Goal: Task Accomplishment & Management: Use online tool/utility

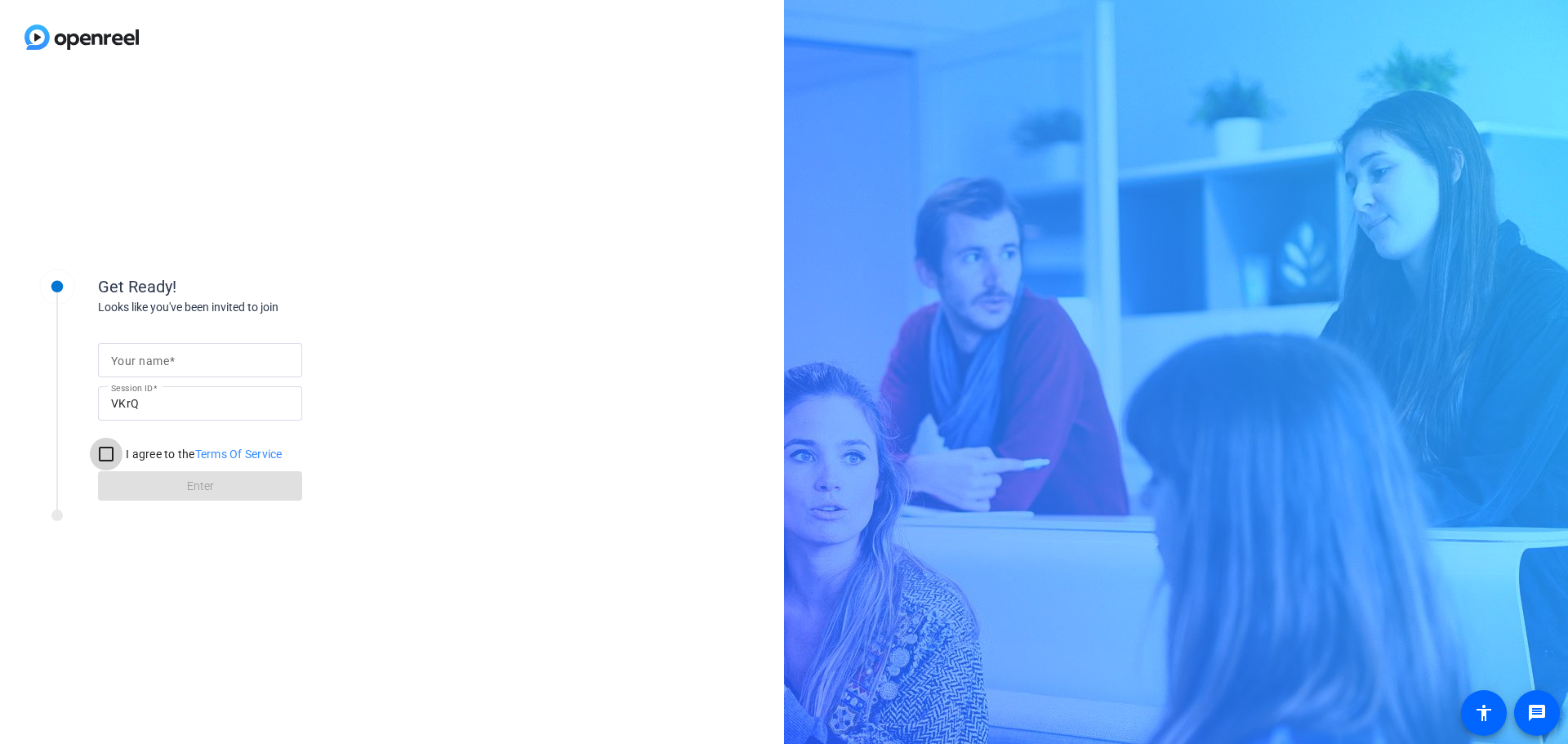
click at [111, 451] on input "I agree to the Terms Of Service" at bounding box center [106, 453] width 33 height 33
checkbox input "true"
click at [237, 364] on input "Your name" at bounding box center [199, 361] width 178 height 20
type input "[PERSON_NAME]"
click at [247, 480] on span at bounding box center [199, 485] width 204 height 39
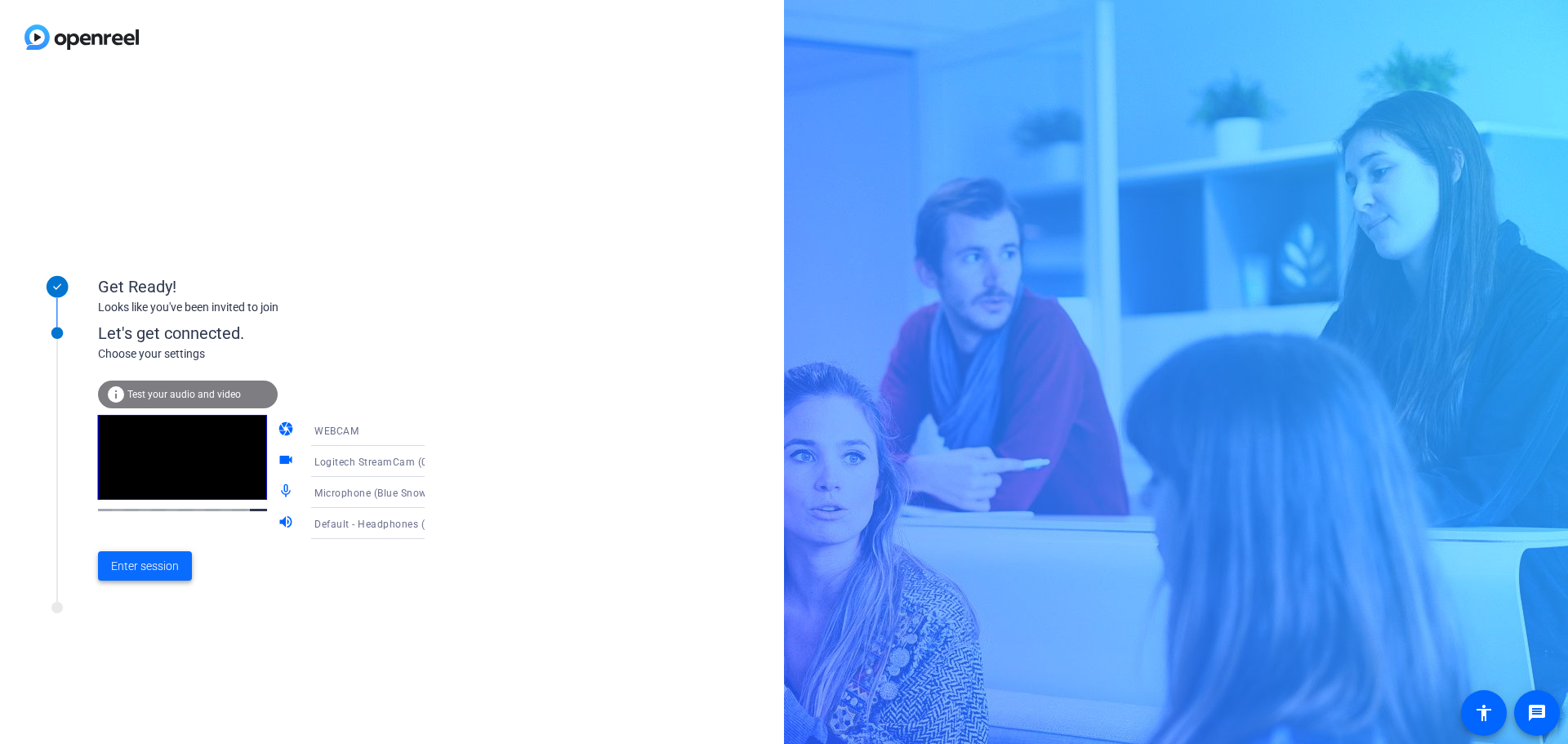
click at [142, 572] on span "Enter session" at bounding box center [144, 566] width 68 height 17
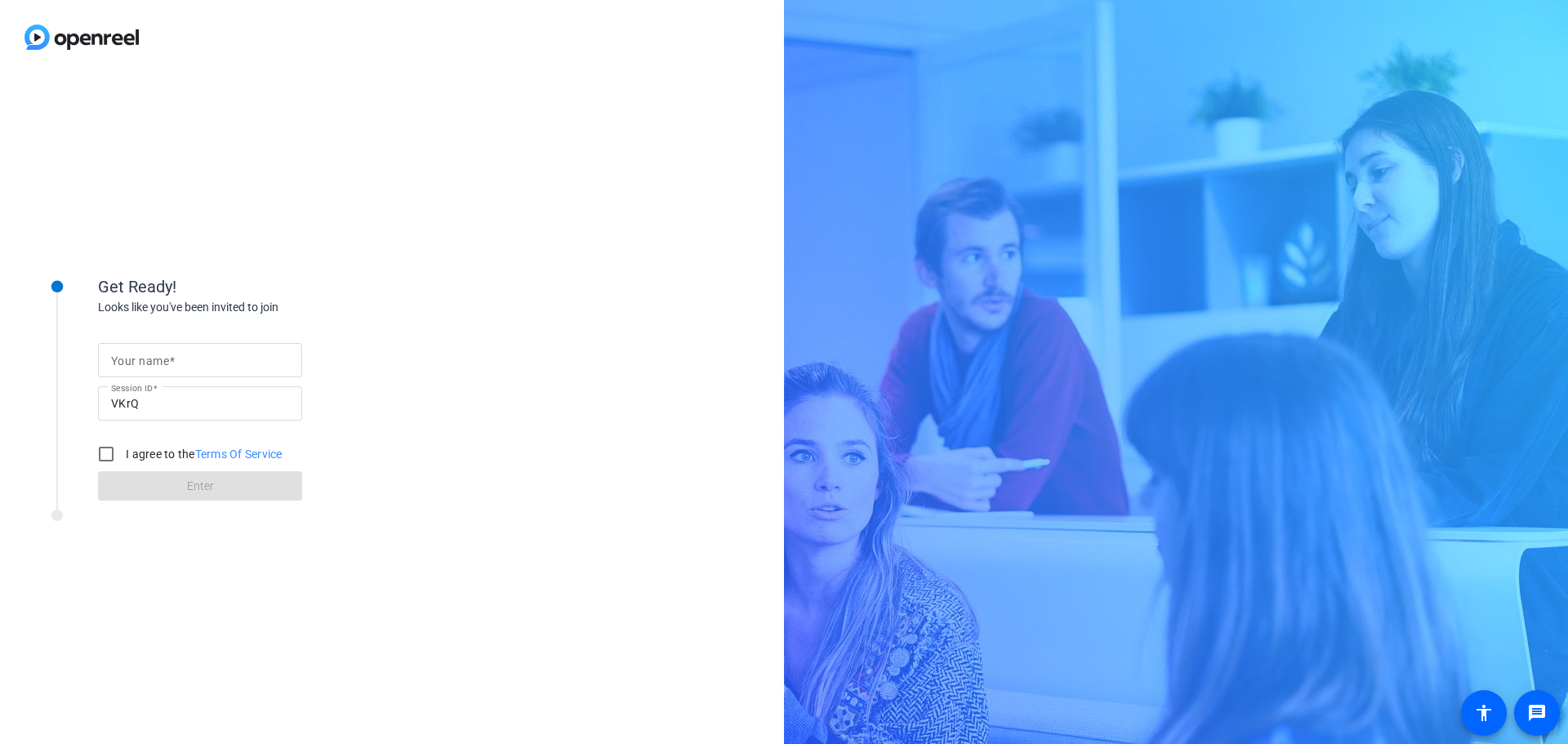
click at [201, 358] on input "Your name" at bounding box center [199, 361] width 178 height 20
type input "[PERSON_NAME]"
click at [111, 459] on input "I agree to the Terms Of Service" at bounding box center [106, 453] width 33 height 33
checkbox input "true"
click at [187, 490] on span "Enter" at bounding box center [200, 485] width 27 height 17
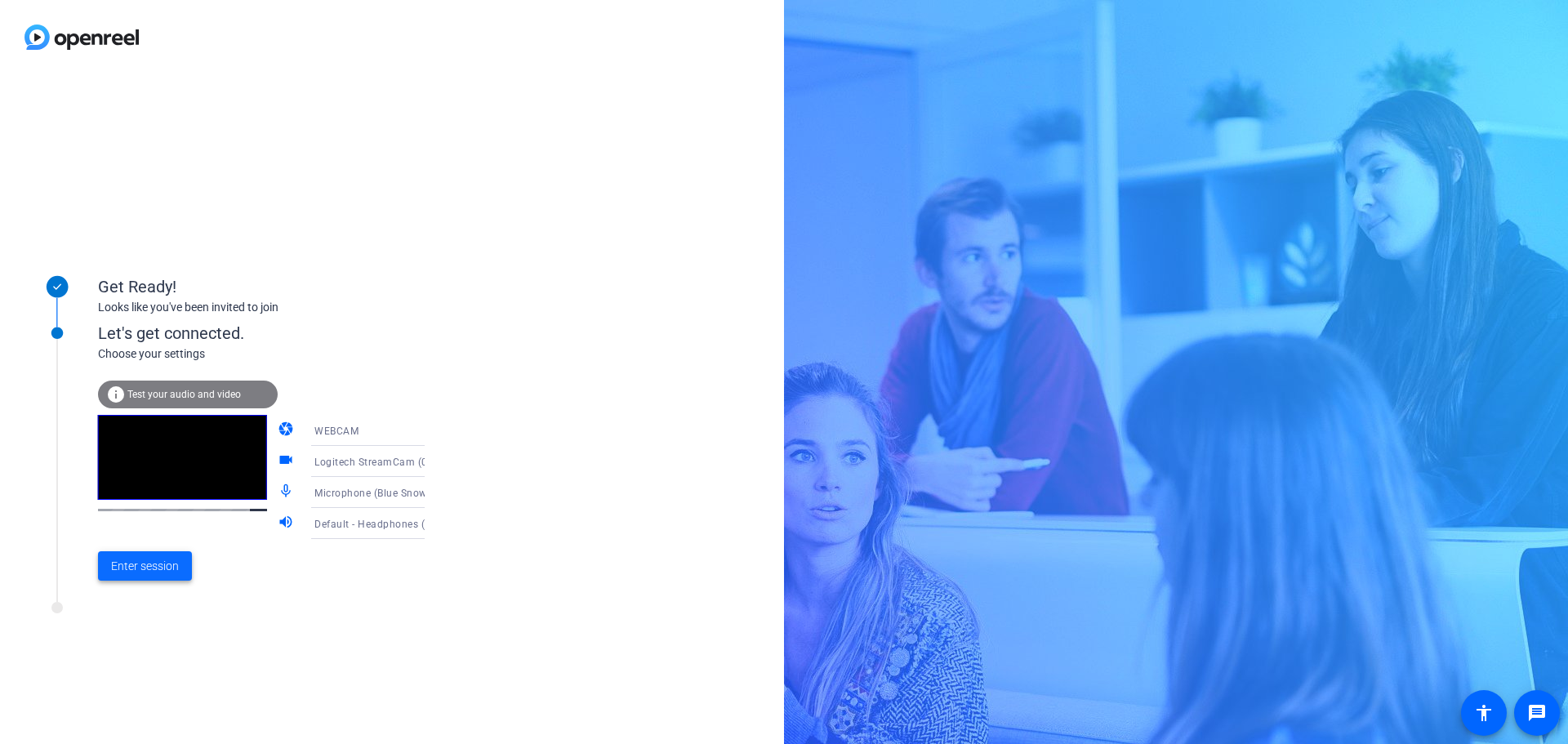
click at [155, 549] on span at bounding box center [144, 565] width 94 height 39
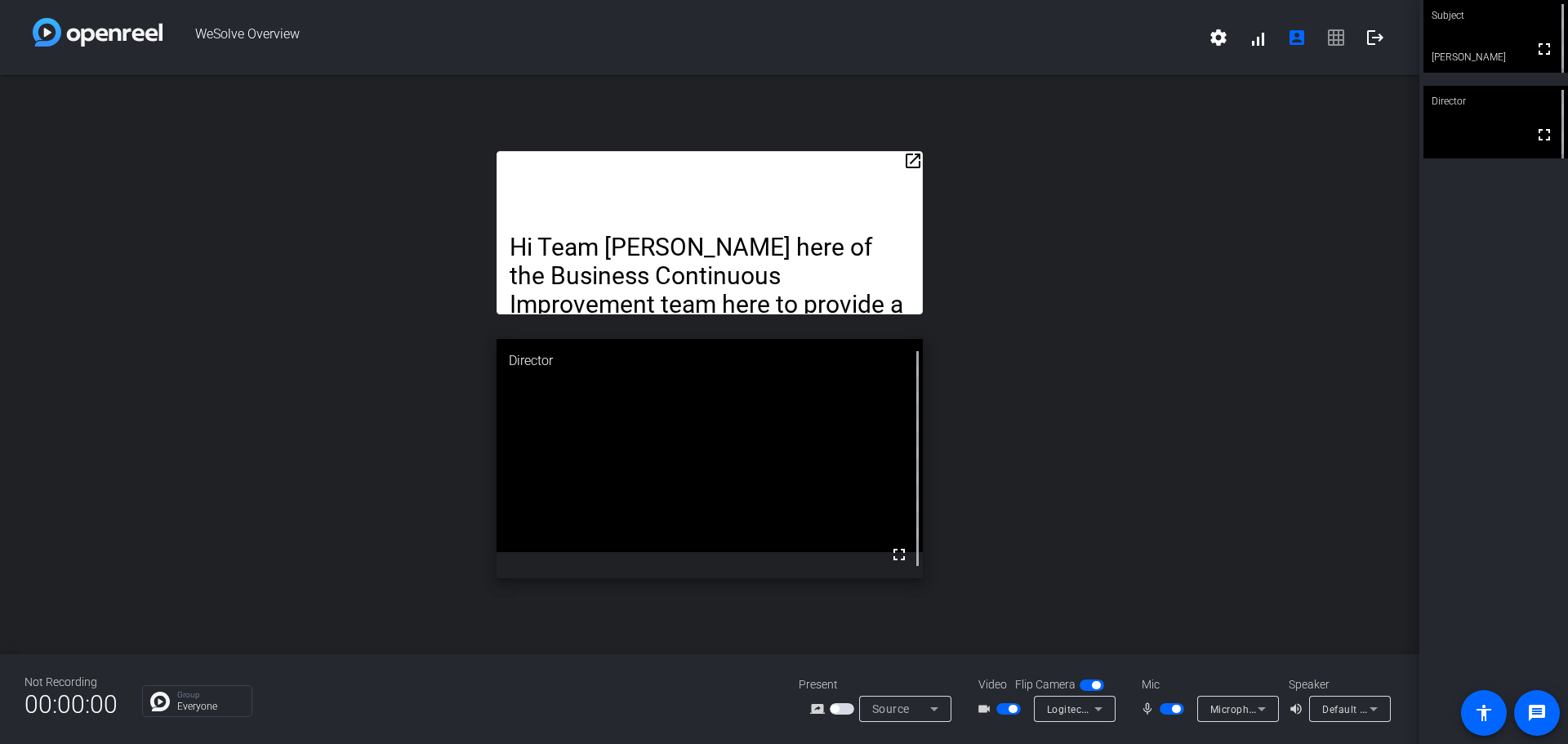
click at [914, 158] on mat-icon "open_in_new" at bounding box center [913, 161] width 20 height 20
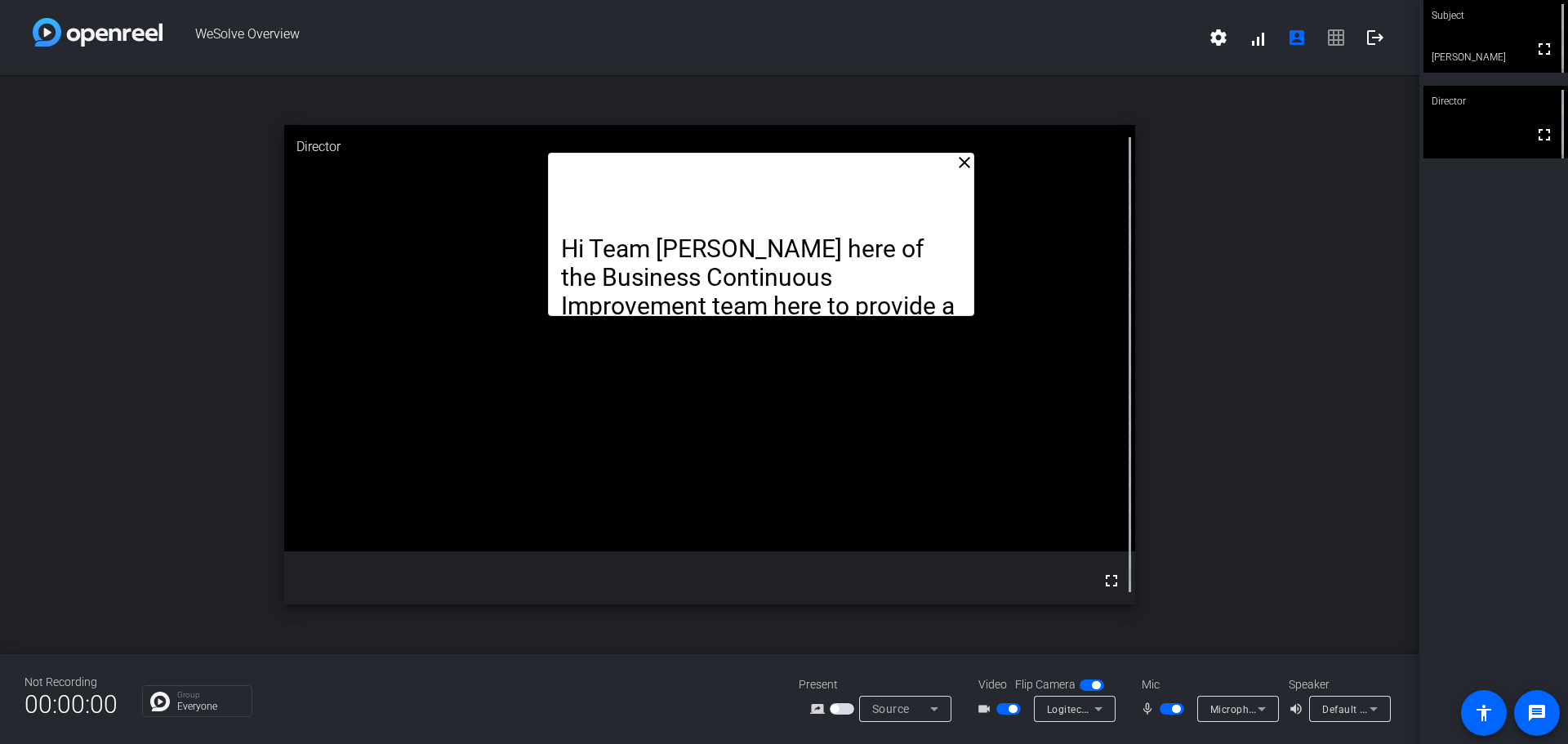
drag, startPoint x: 819, startPoint y: 118, endPoint x: 871, endPoint y: 183, distance: 83.2
click at [871, 183] on div "Hi Team [PERSON_NAME] here of the Business Continuous Improvement team here to …" at bounding box center [760, 234] width 425 height 163
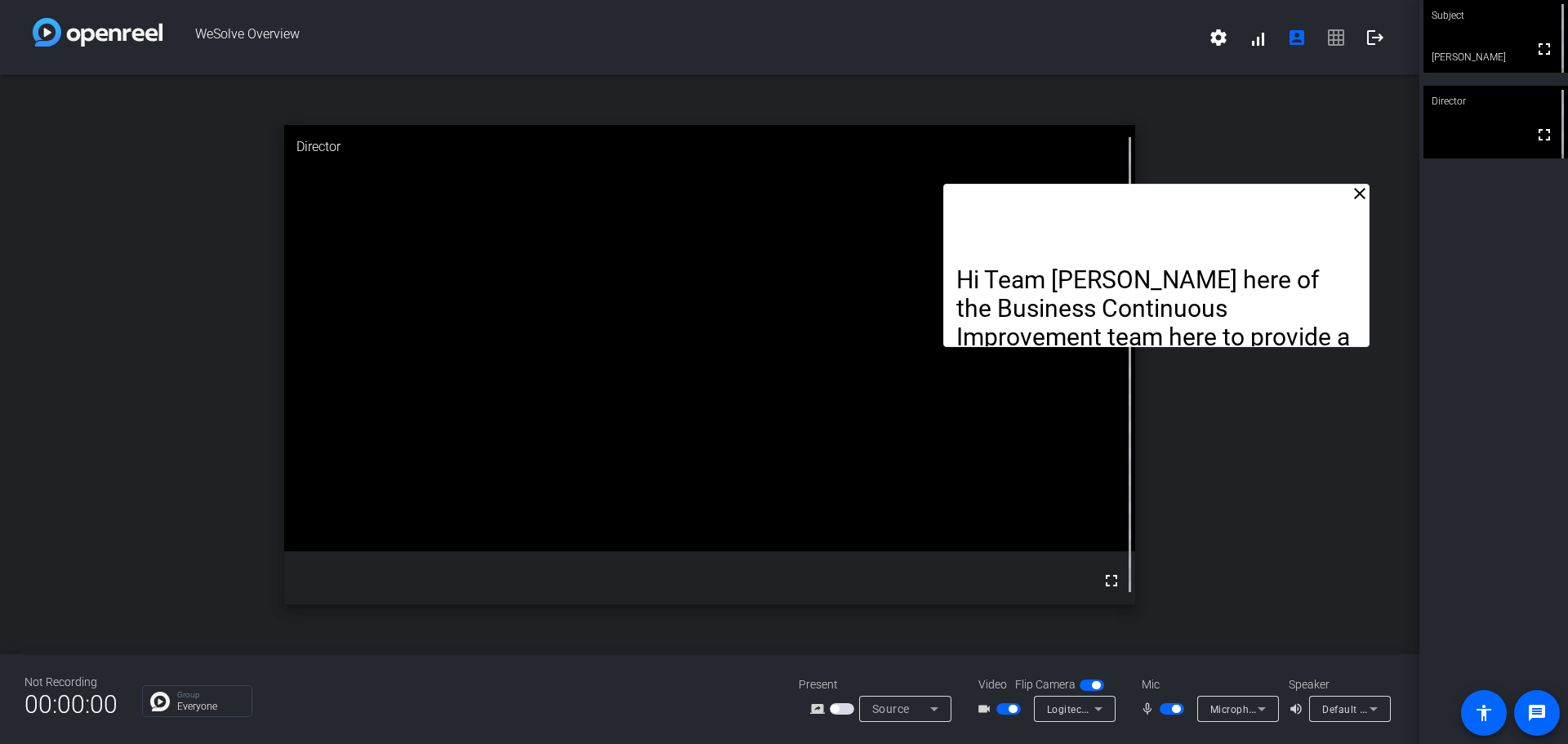
drag, startPoint x: 896, startPoint y: 192, endPoint x: 1291, endPoint y: 224, distance: 396.3
click at [1291, 224] on div "Hi Team [PERSON_NAME] here of the Business Continuous Improvement team here to …" at bounding box center [1156, 265] width 425 height 163
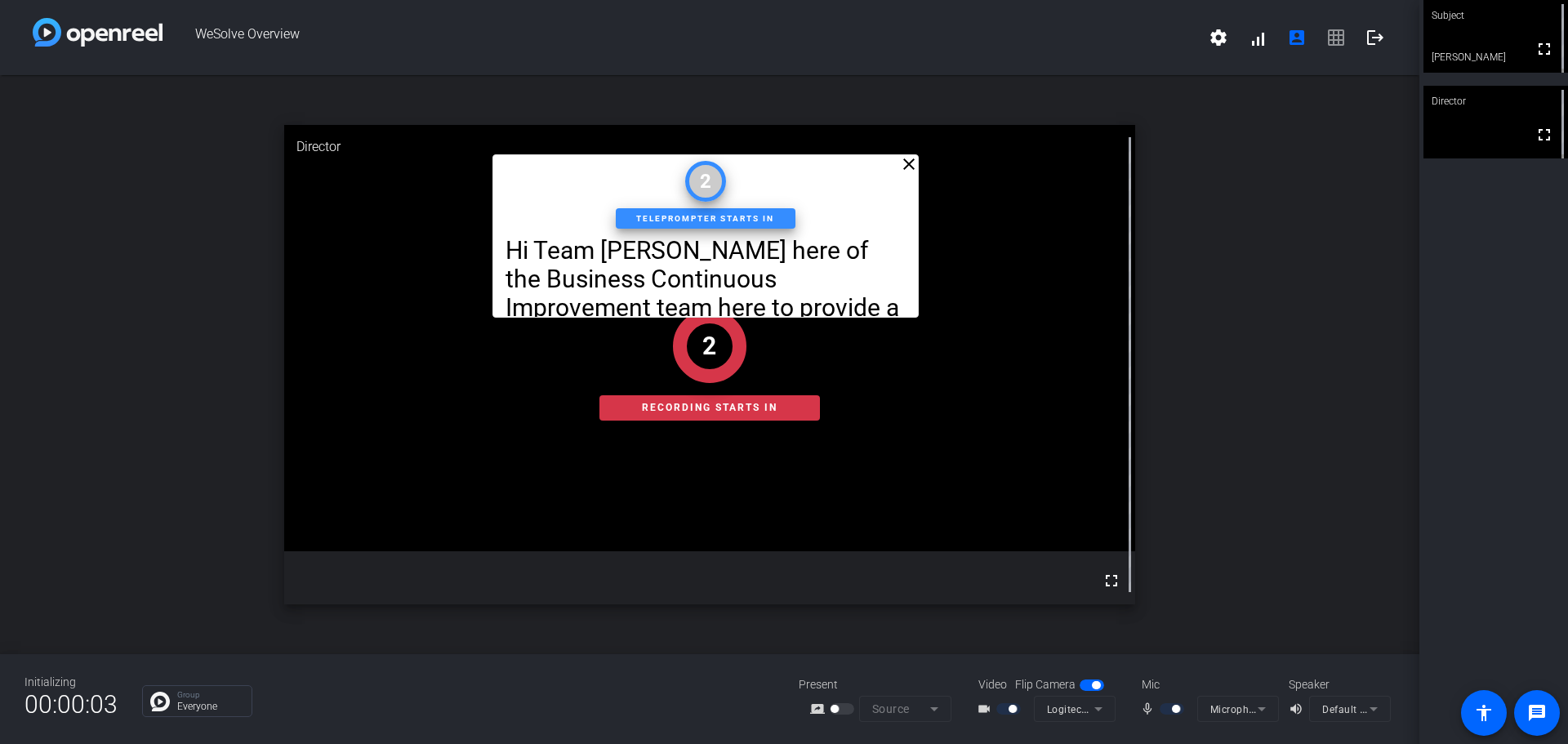
drag, startPoint x: 1259, startPoint y: 206, endPoint x: 807, endPoint y: 179, distance: 452.8
click at [807, 177] on div "close Hi Team Adrian Thompkins here of the Business Continuous Improvement team…" at bounding box center [704, 236] width 425 height 163
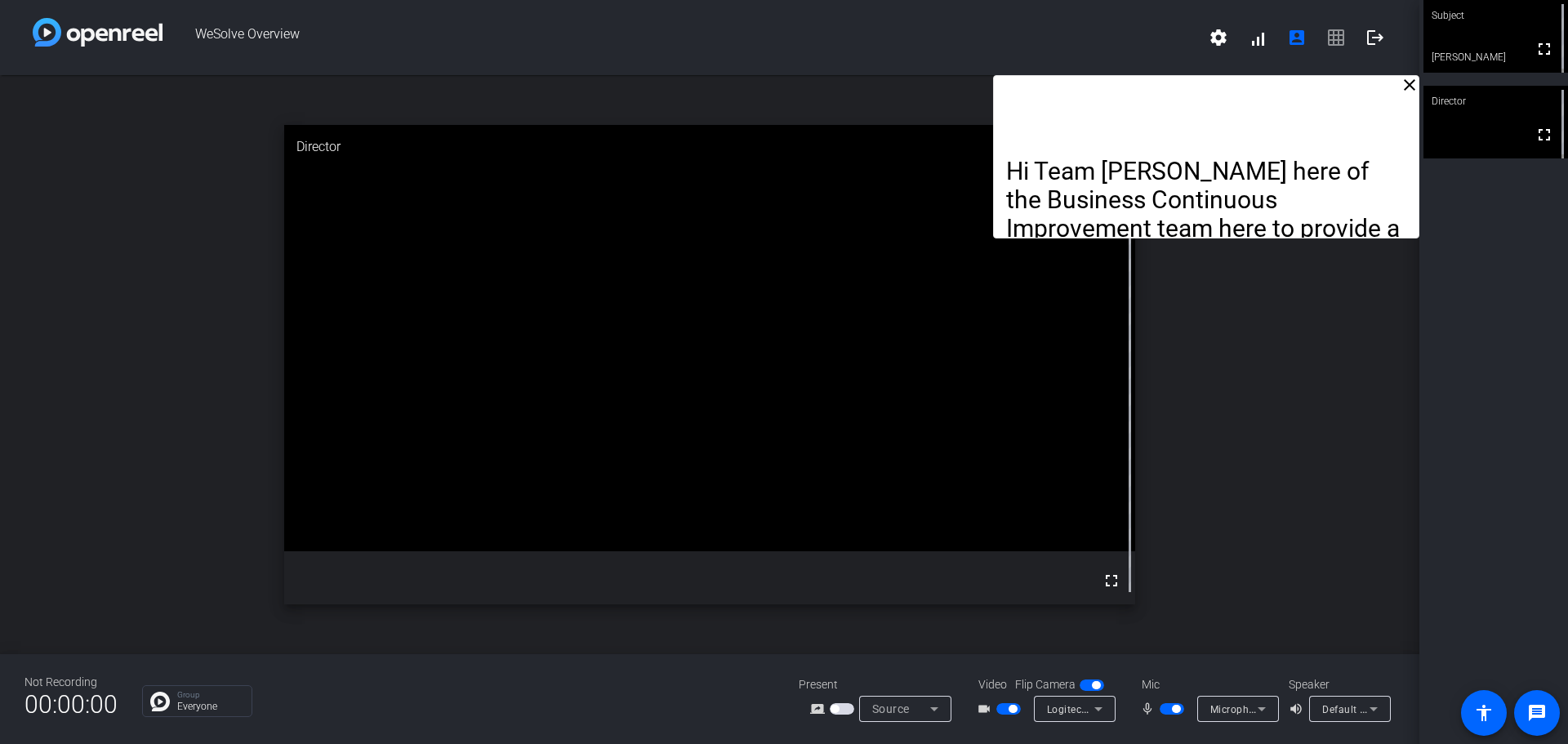
drag, startPoint x: 776, startPoint y: 190, endPoint x: 1396, endPoint y: -66, distance: 670.8
click at [1396, 0] on html "Accessibility Screen-Reader Guide, Feedback, and Issue Reporting | New window W…" at bounding box center [784, 372] width 1568 height 744
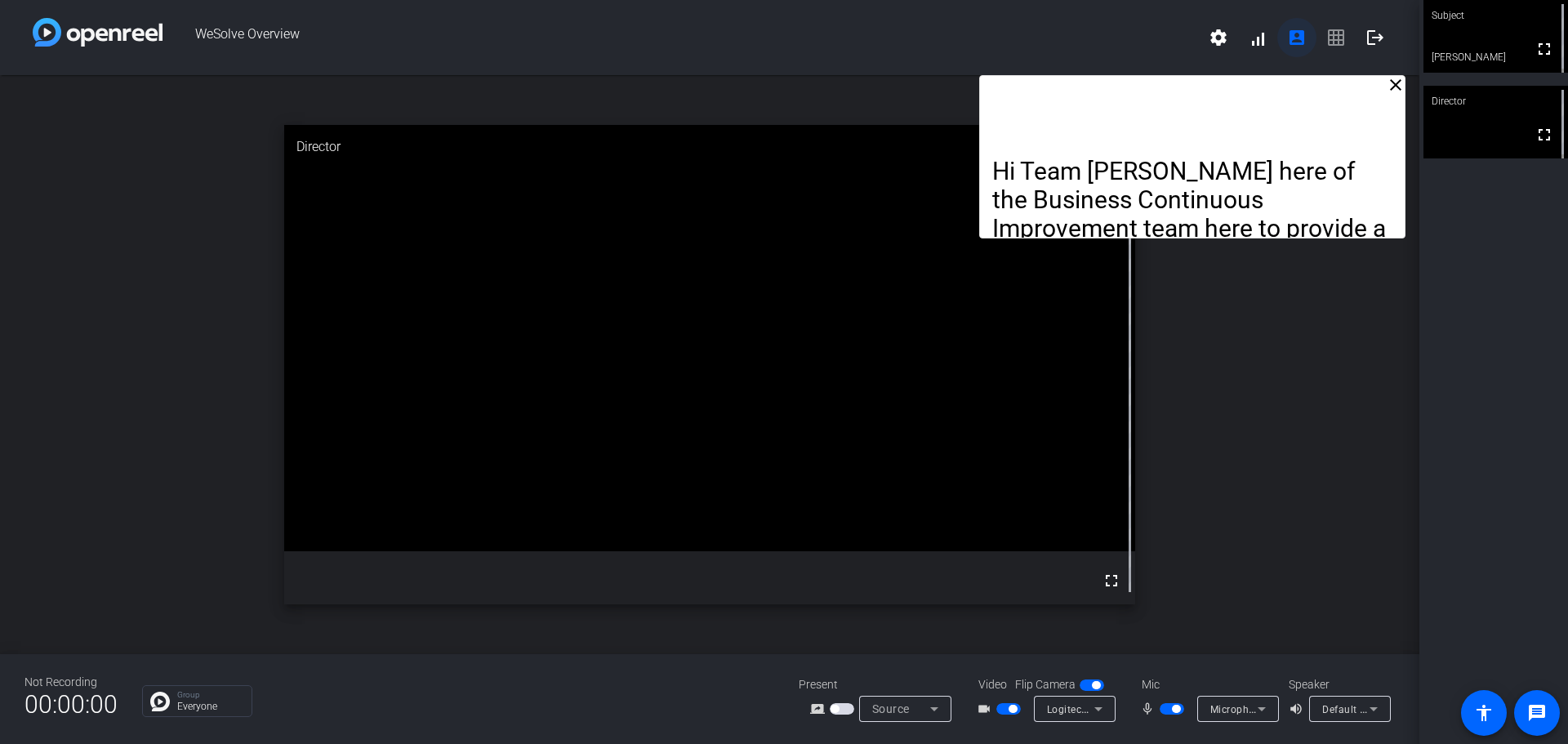
drag, startPoint x: 1300, startPoint y: 120, endPoint x: 1292, endPoint y: 56, distance: 64.5
click at [1287, 63] on div "WeSolve Overview settings signal_cellular_alt account_box grid_on logout close …" at bounding box center [709, 372] width 1419 height 744
click at [1223, 43] on mat-icon "settings" at bounding box center [1218, 38] width 20 height 20
click at [1259, 43] on div at bounding box center [784, 372] width 1568 height 744
click at [1363, 35] on span at bounding box center [1374, 37] width 39 height 39
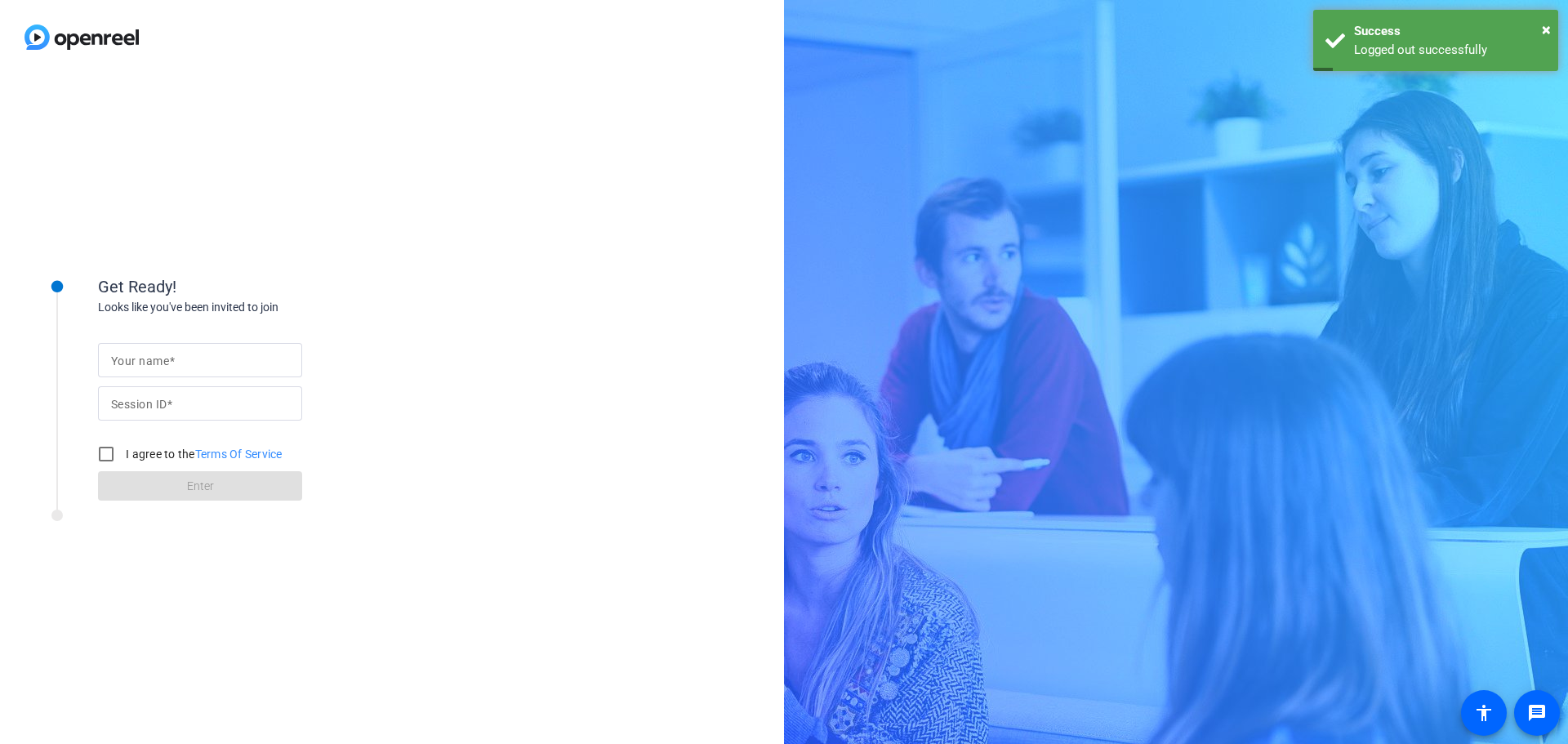
click at [145, 356] on mat-label "Your name" at bounding box center [139, 361] width 58 height 13
click at [145, 356] on input "Your name" at bounding box center [199, 361] width 178 height 20
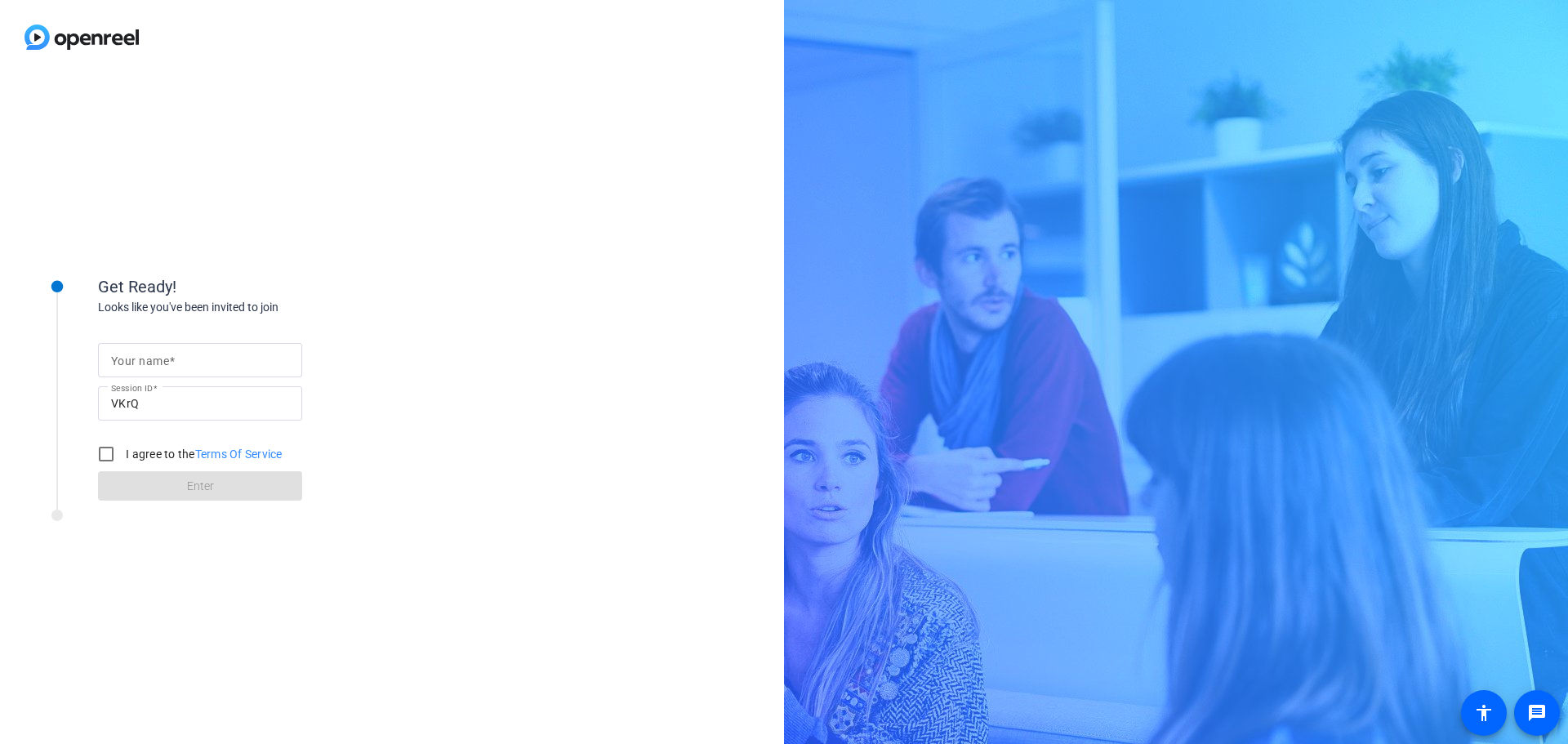
click at [161, 369] on input "Your name" at bounding box center [199, 361] width 178 height 20
type input "[PERSON_NAME]"
click at [176, 451] on label "I agree to the Terms Of Service" at bounding box center [202, 453] width 160 height 16
click at [123, 451] on input "I agree to the Terms Of Service" at bounding box center [106, 453] width 33 height 33
checkbox input "true"
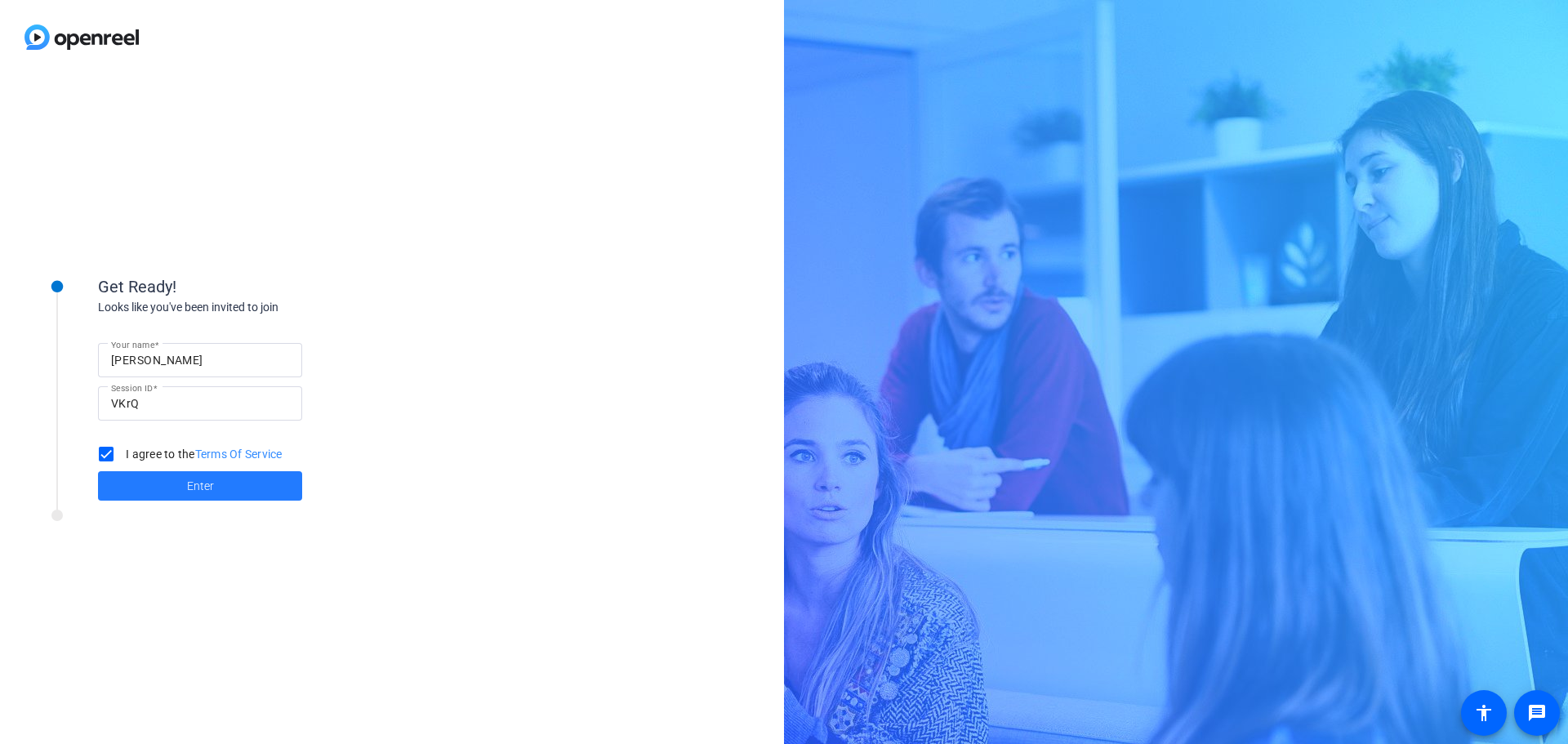
click at [173, 480] on span at bounding box center [199, 485] width 204 height 39
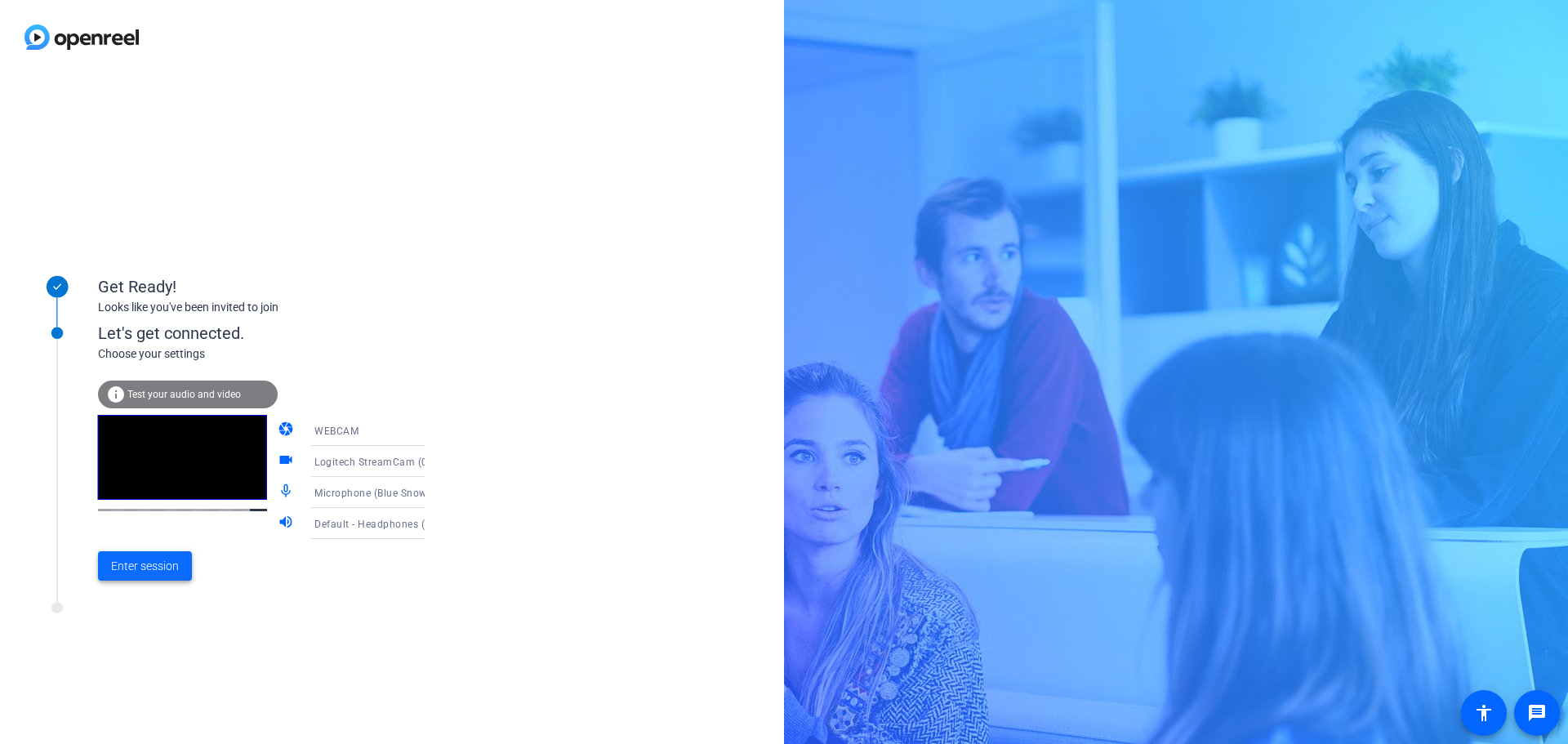
click at [151, 571] on span "Enter session" at bounding box center [144, 566] width 68 height 17
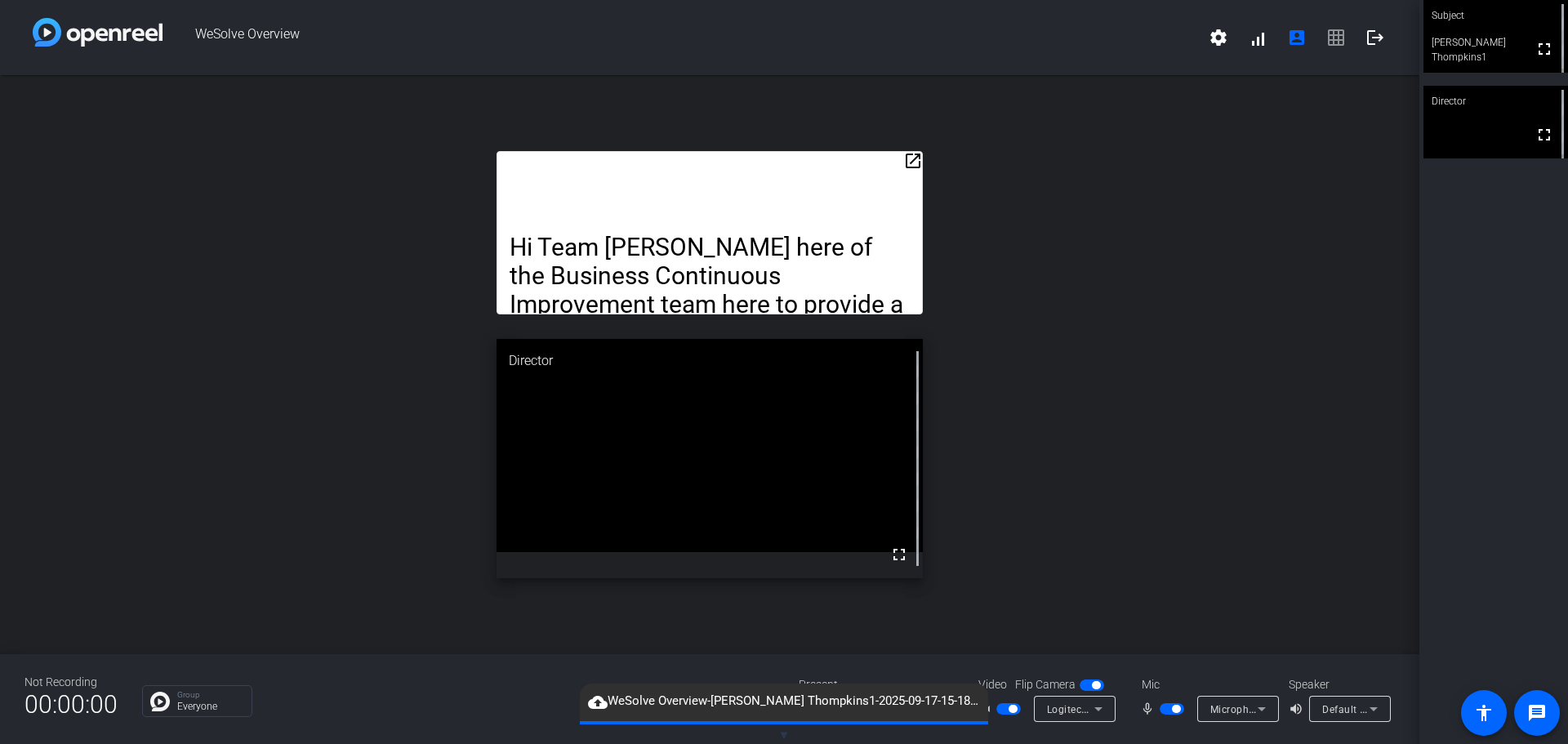
click at [916, 162] on mat-icon "open_in_new" at bounding box center [913, 161] width 20 height 20
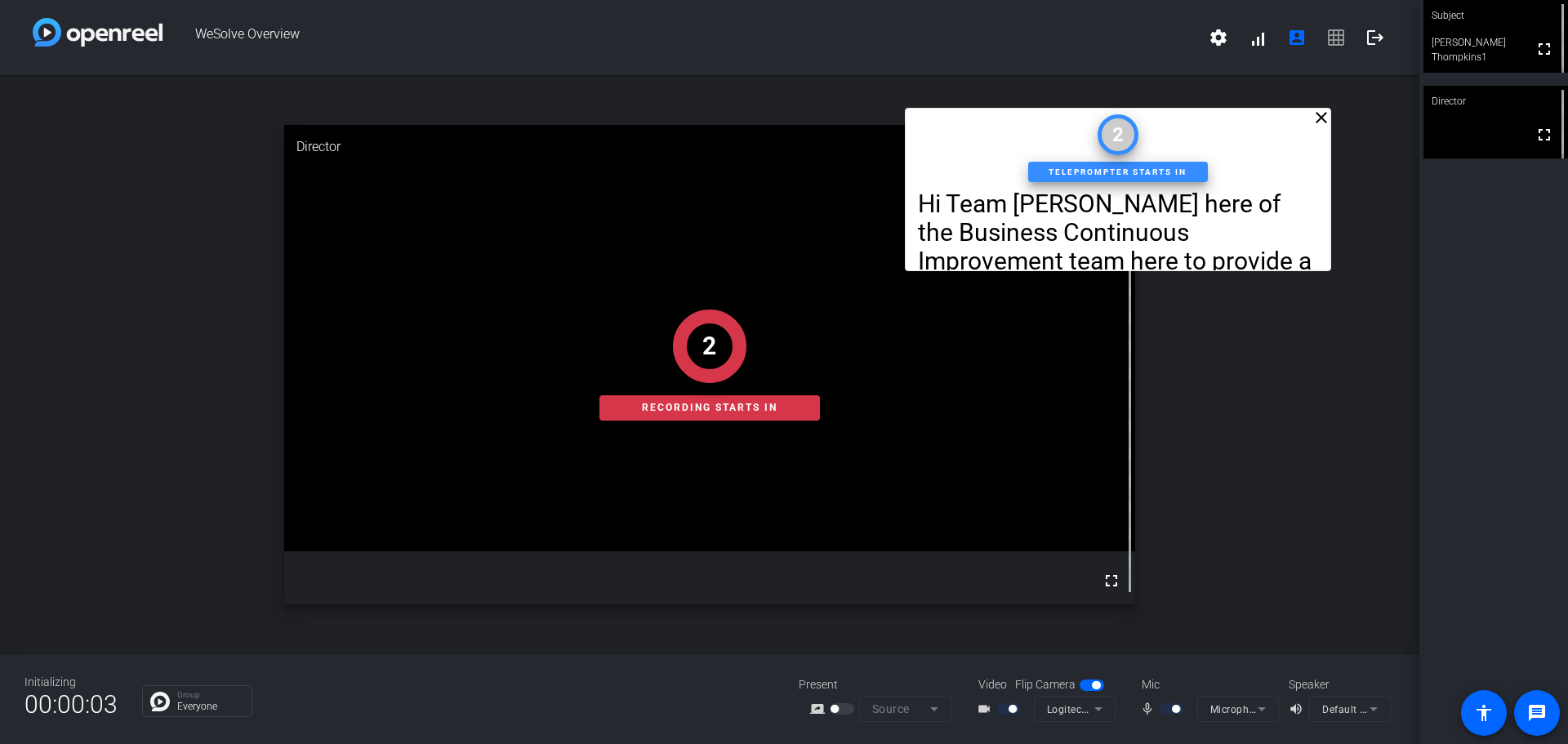
drag, startPoint x: 879, startPoint y: 116, endPoint x: 1287, endPoint y: 136, distance: 408.5
click at [1287, 136] on div "close Hi Team Adrian Thompkins here of the Business Continuous Improvement team…" at bounding box center [1117, 189] width 425 height 163
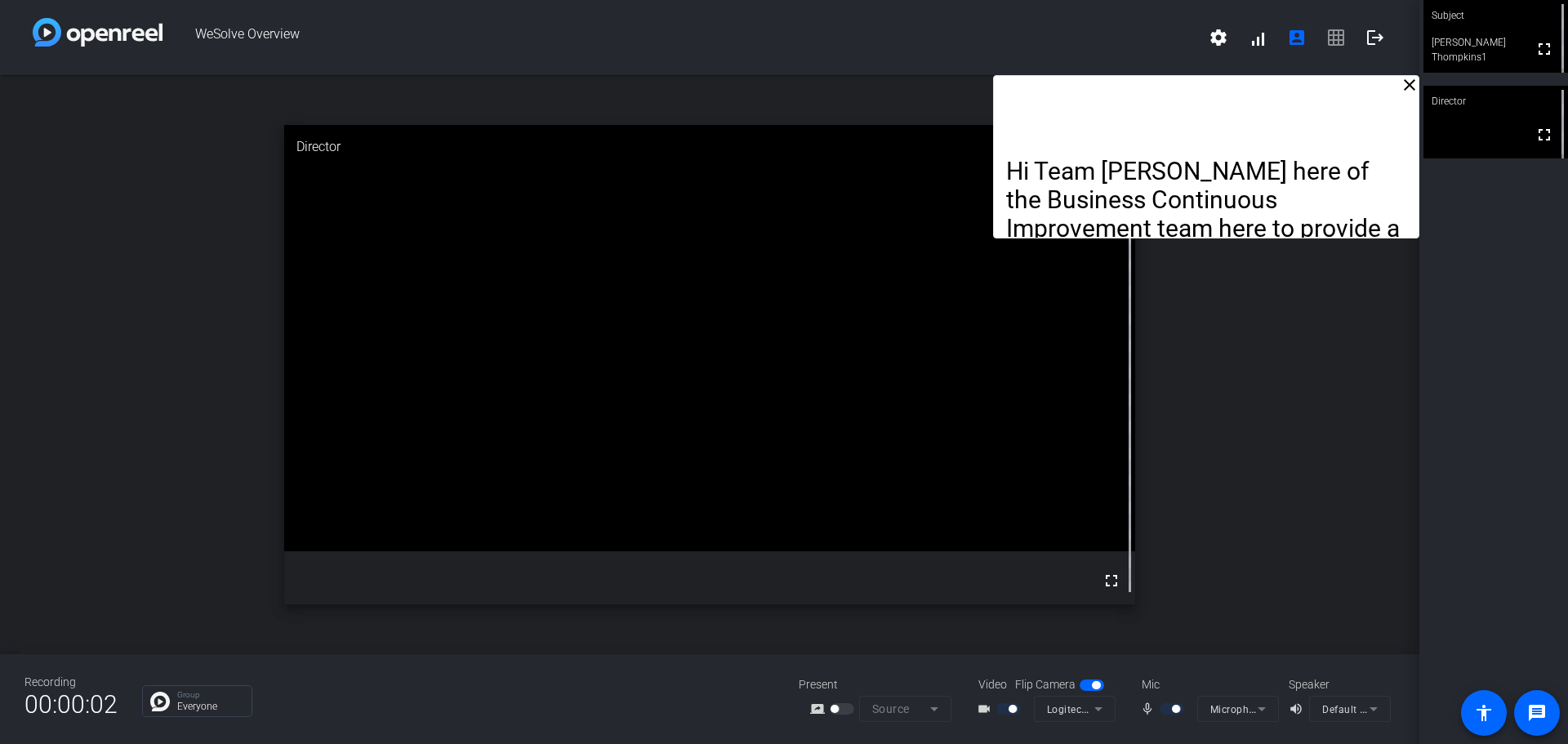
drag, startPoint x: 1235, startPoint y: 133, endPoint x: 1474, endPoint y: 60, distance: 249.9
click at [1474, 59] on div "WeSolve Overview settings signal_cellular_alt account_box grid_on logout close …" at bounding box center [784, 372] width 1568 height 744
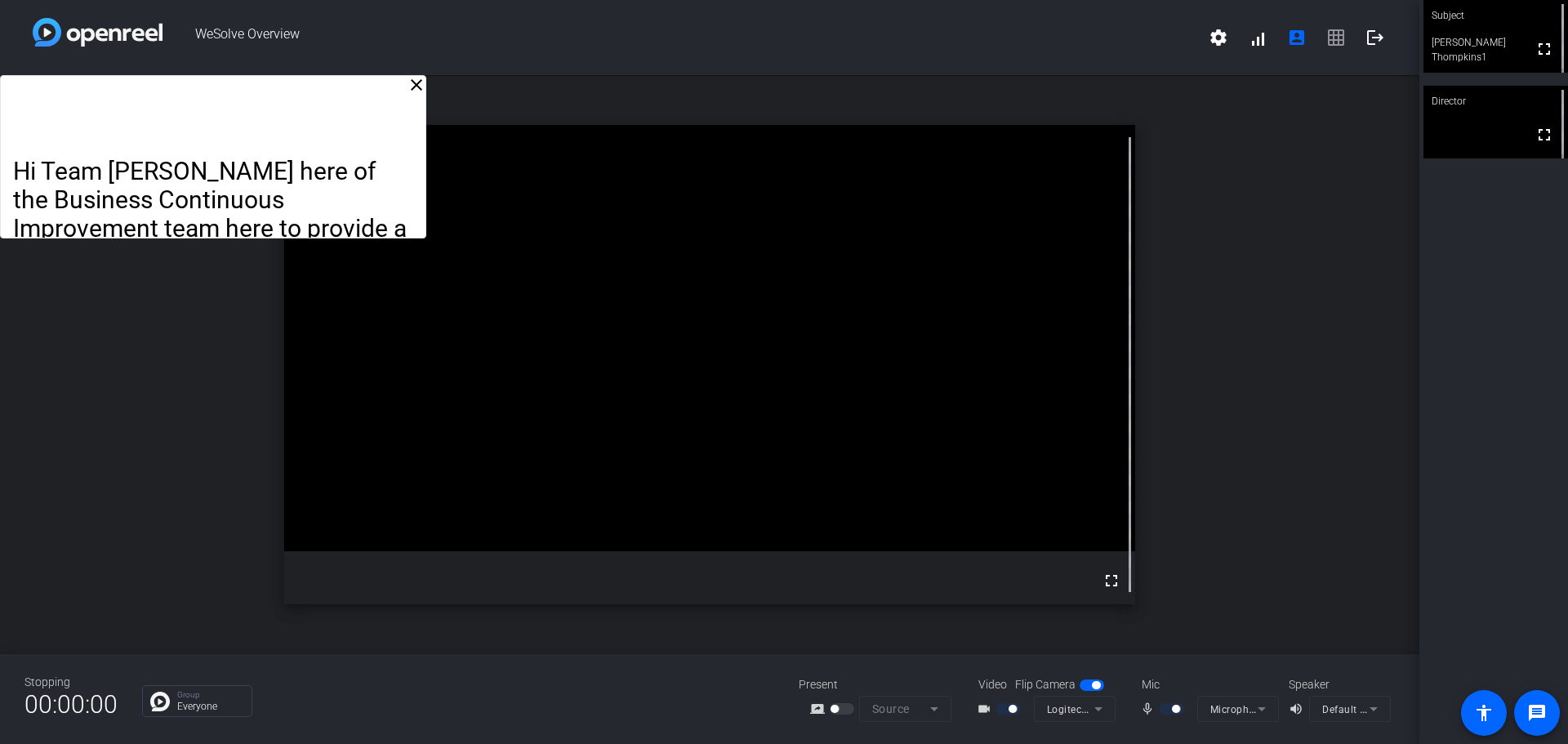
drag, startPoint x: 1256, startPoint y: 95, endPoint x: 117, endPoint y: 89, distance: 1139.0
click at [117, 89] on div "Hi Team [PERSON_NAME] here of the Business Continuous Improvement team here to …" at bounding box center [212, 156] width 425 height 163
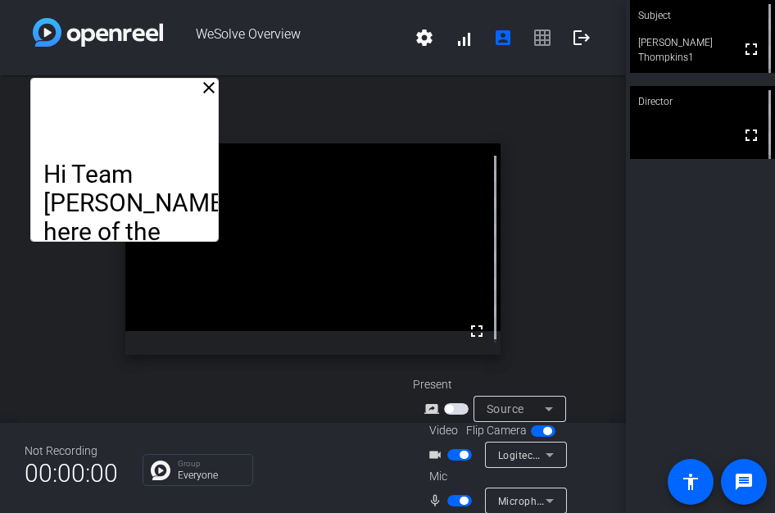
drag, startPoint x: 174, startPoint y: 145, endPoint x: 202, endPoint y: 135, distance: 29.5
click at [202, 135] on div "Hi Team [PERSON_NAME] here of the Business Continuous Improvement team here to …" at bounding box center [124, 160] width 188 height 164
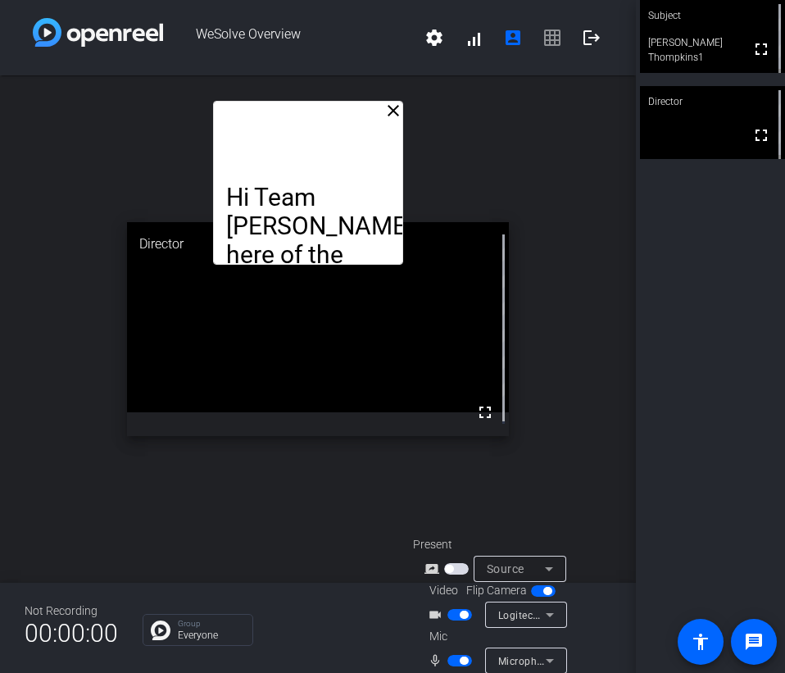
drag, startPoint x: 203, startPoint y: 161, endPoint x: 382, endPoint y: 175, distance: 179.1
click at [382, 175] on div "Hi Team [PERSON_NAME] here of the Business Continuous Improvement team here to …" at bounding box center [308, 183] width 191 height 164
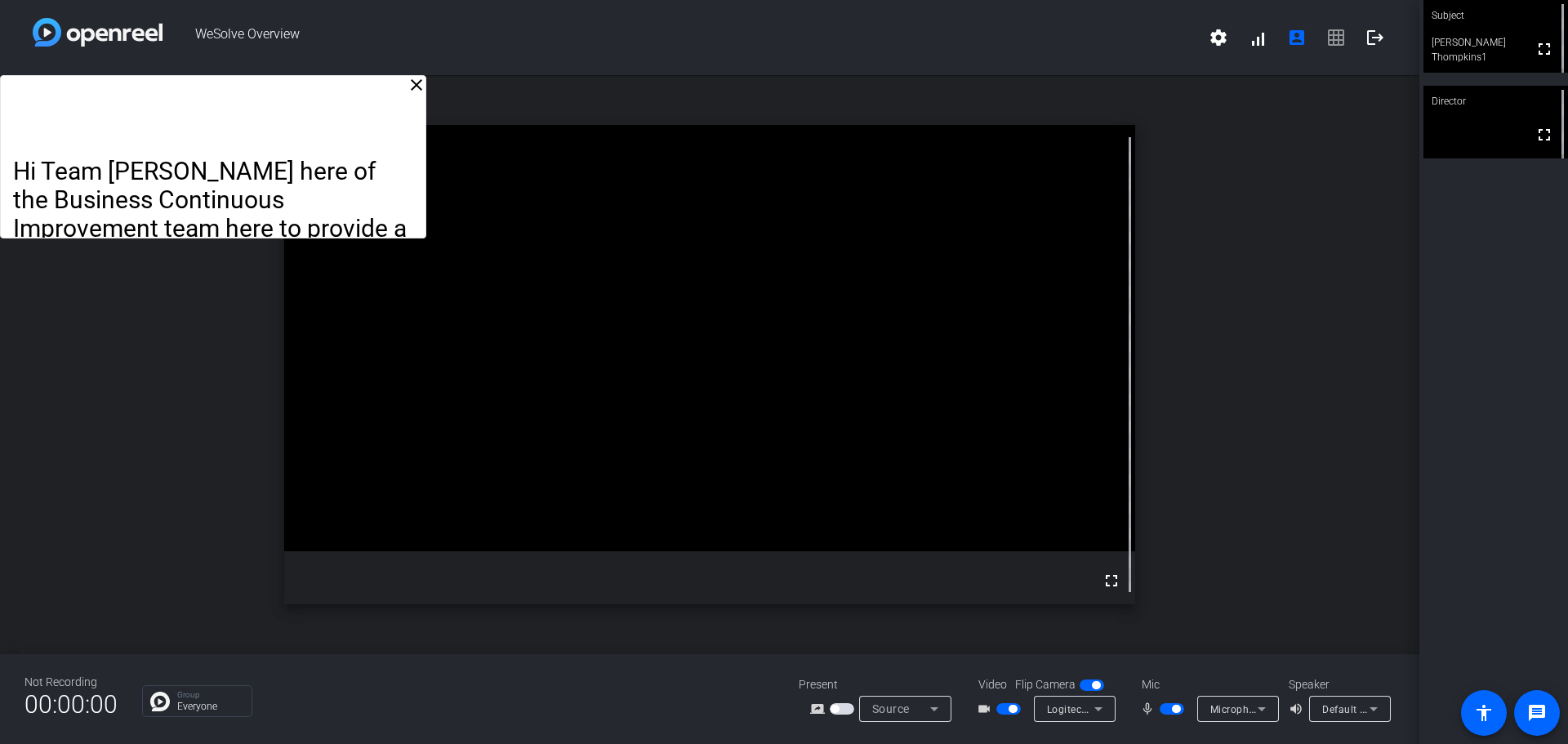
drag, startPoint x: 810, startPoint y: 173, endPoint x: 251, endPoint y: 125, distance: 561.1
click at [251, 125] on div "Hi Team [PERSON_NAME] here of the Business Continuous Improvement team here to …" at bounding box center [212, 156] width 425 height 163
drag, startPoint x: 449, startPoint y: 120, endPoint x: 99, endPoint y: 56, distance: 355.8
click at [99, 56] on div "WeSolve Overview settings signal_cellular_alt account_box grid_on logout close …" at bounding box center [709, 372] width 1419 height 744
click at [1099, 702] on icon at bounding box center [1098, 709] width 20 height 20
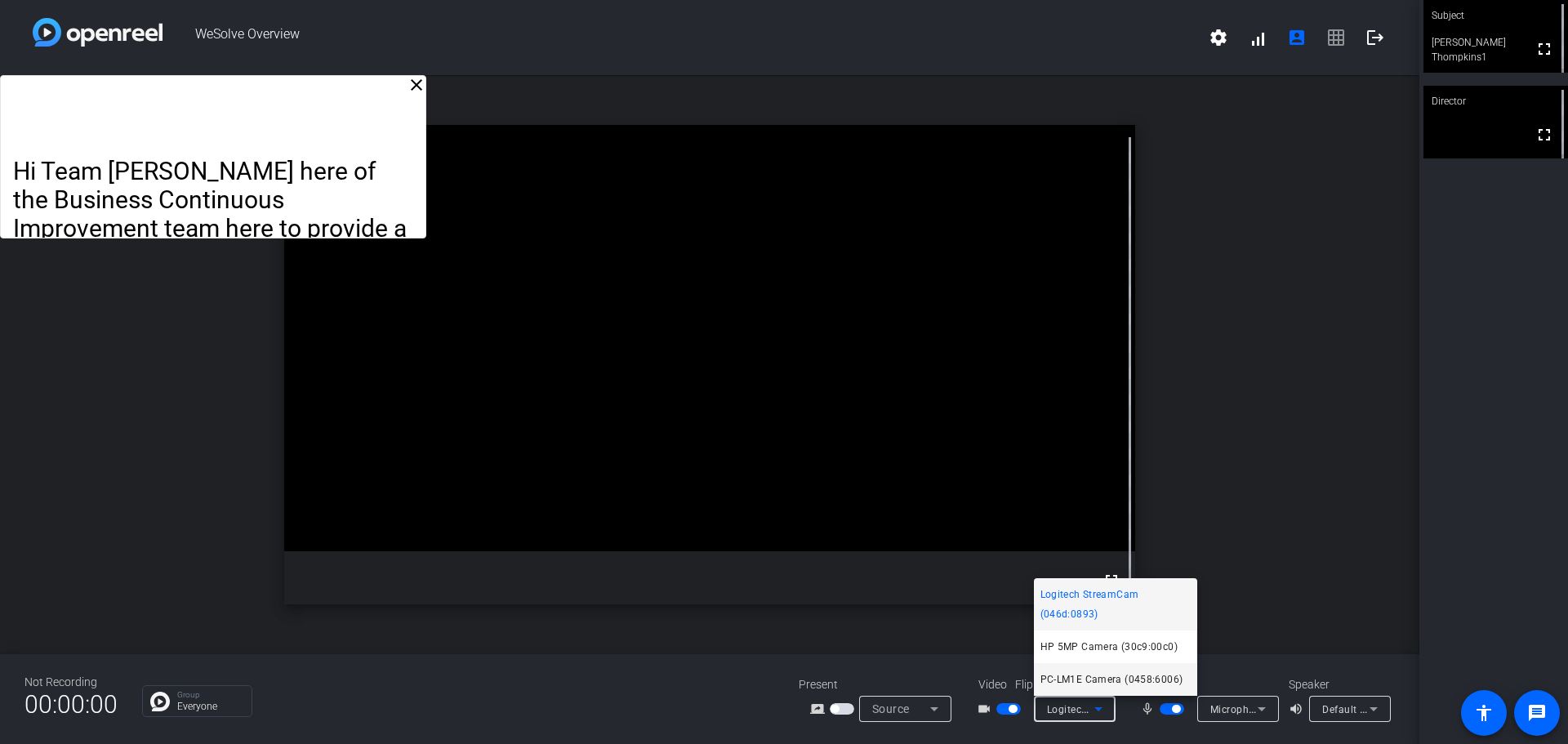
click at [1087, 674] on span "PC-LM1E Camera (0458:6006)" at bounding box center [1111, 679] width 142 height 20
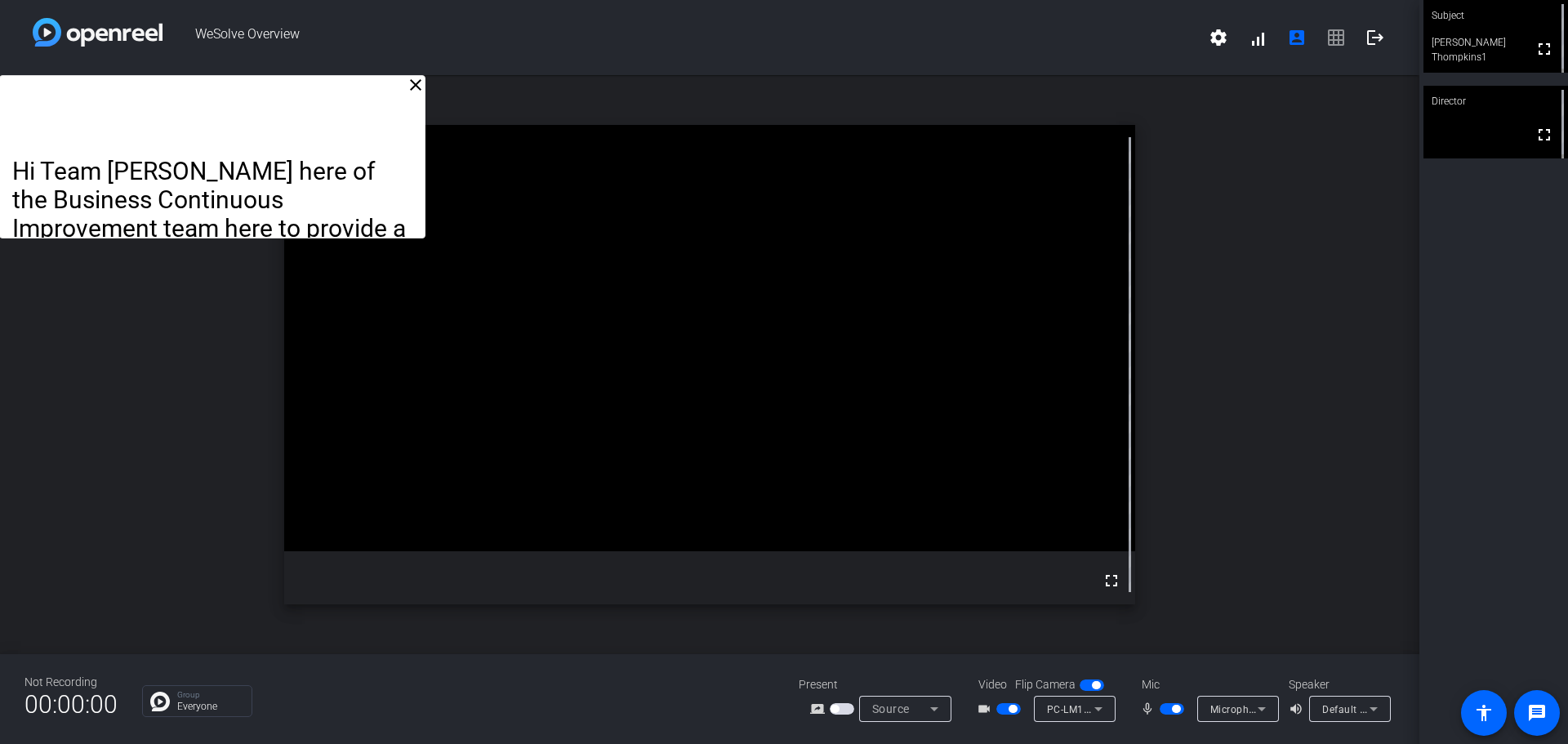
drag, startPoint x: 414, startPoint y: 224, endPoint x: 392, endPoint y: 192, distance: 38.8
click at [392, 192] on div "Hi Team [PERSON_NAME] here of the Business Continuous Improvement team here to …" at bounding box center [211, 628] width 423 height 945
drag, startPoint x: 406, startPoint y: 215, endPoint x: 382, endPoint y: 174, distance: 47.5
click at [382, 174] on p "Hi Team [PERSON_NAME] here of the Business Continuous Improvement team here to …" at bounding box center [212, 242] width 399 height 172
click at [1102, 706] on icon at bounding box center [1098, 709] width 20 height 20
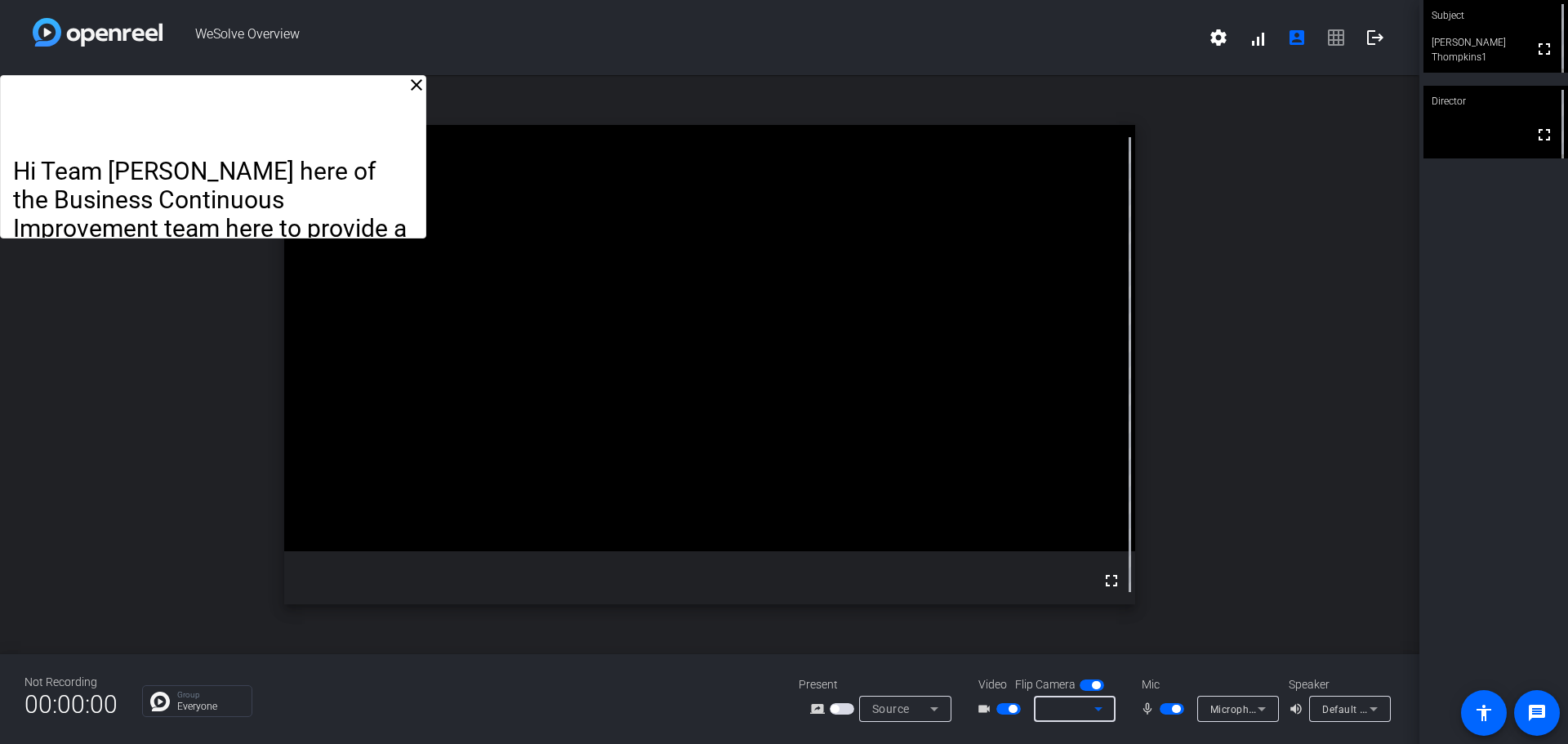
click at [1102, 705] on icon at bounding box center [1098, 709] width 20 height 20
click at [1110, 708] on div at bounding box center [1075, 708] width 82 height 26
click at [1086, 709] on div at bounding box center [1071, 709] width 48 height 20
click at [1095, 708] on icon at bounding box center [1098, 709] width 8 height 4
click at [1215, 662] on div "Not Recording 00:00:00 Group Everyone Present screen_share_outline Source Video…" at bounding box center [709, 698] width 1419 height 90
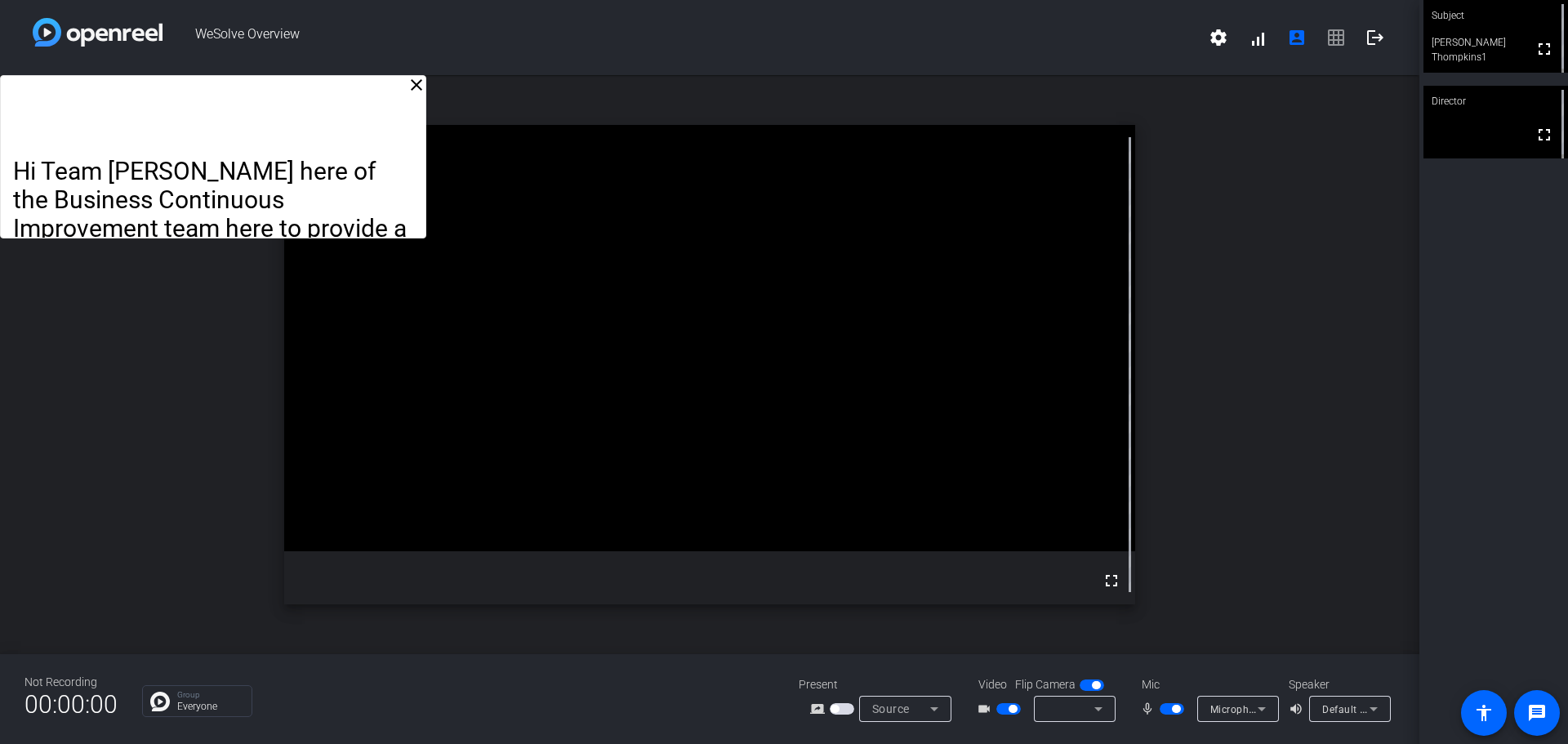
click at [1100, 701] on icon at bounding box center [1098, 709] width 20 height 20
click at [1097, 703] on icon at bounding box center [1098, 709] width 20 height 20
click at [1098, 708] on icon at bounding box center [1098, 709] width 8 height 4
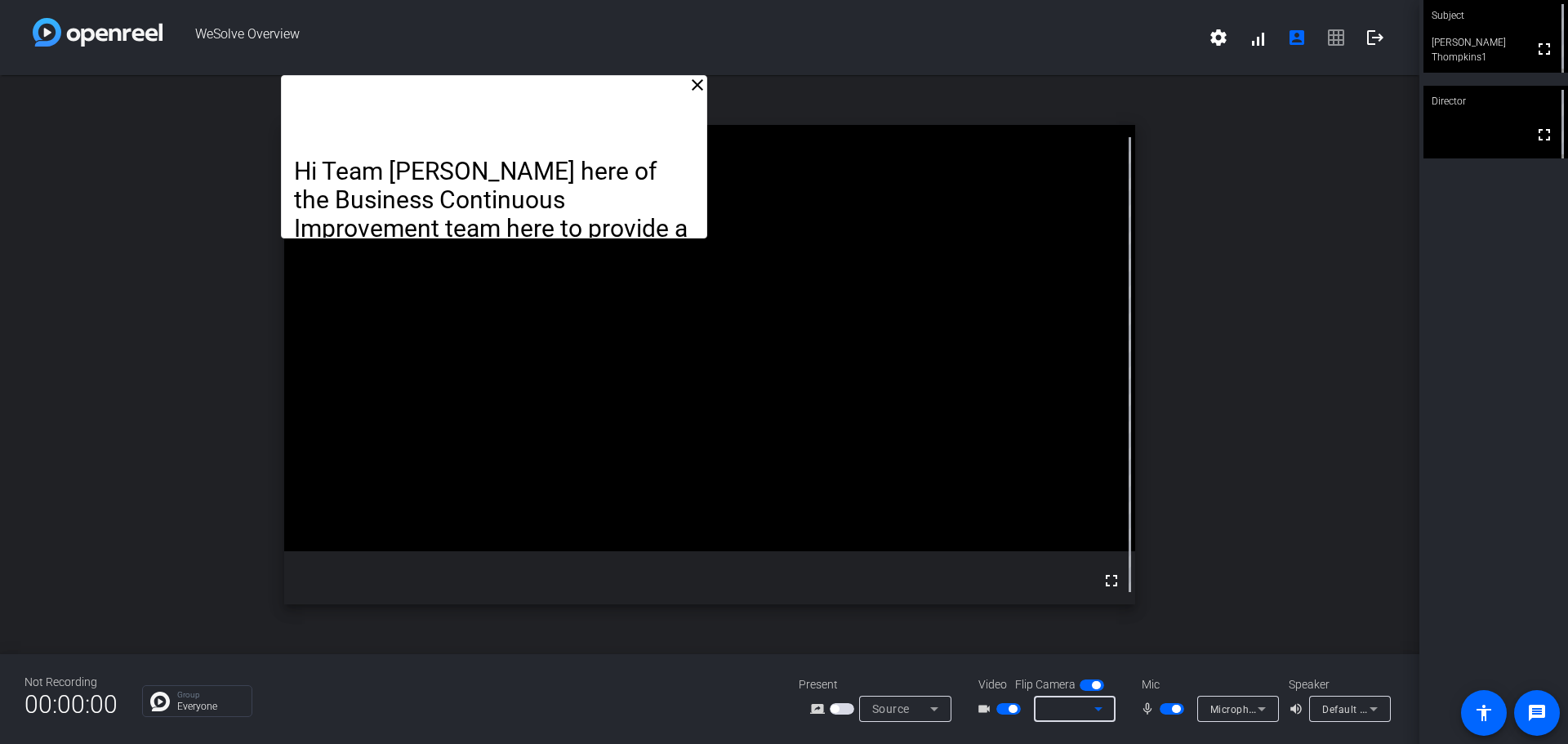
click at [1085, 711] on div at bounding box center [1071, 709] width 48 height 20
click at [1105, 712] on icon at bounding box center [1098, 709] width 20 height 20
click at [1104, 706] on icon at bounding box center [1098, 709] width 20 height 20
click at [1089, 684] on span "button" at bounding box center [1091, 684] width 25 height 11
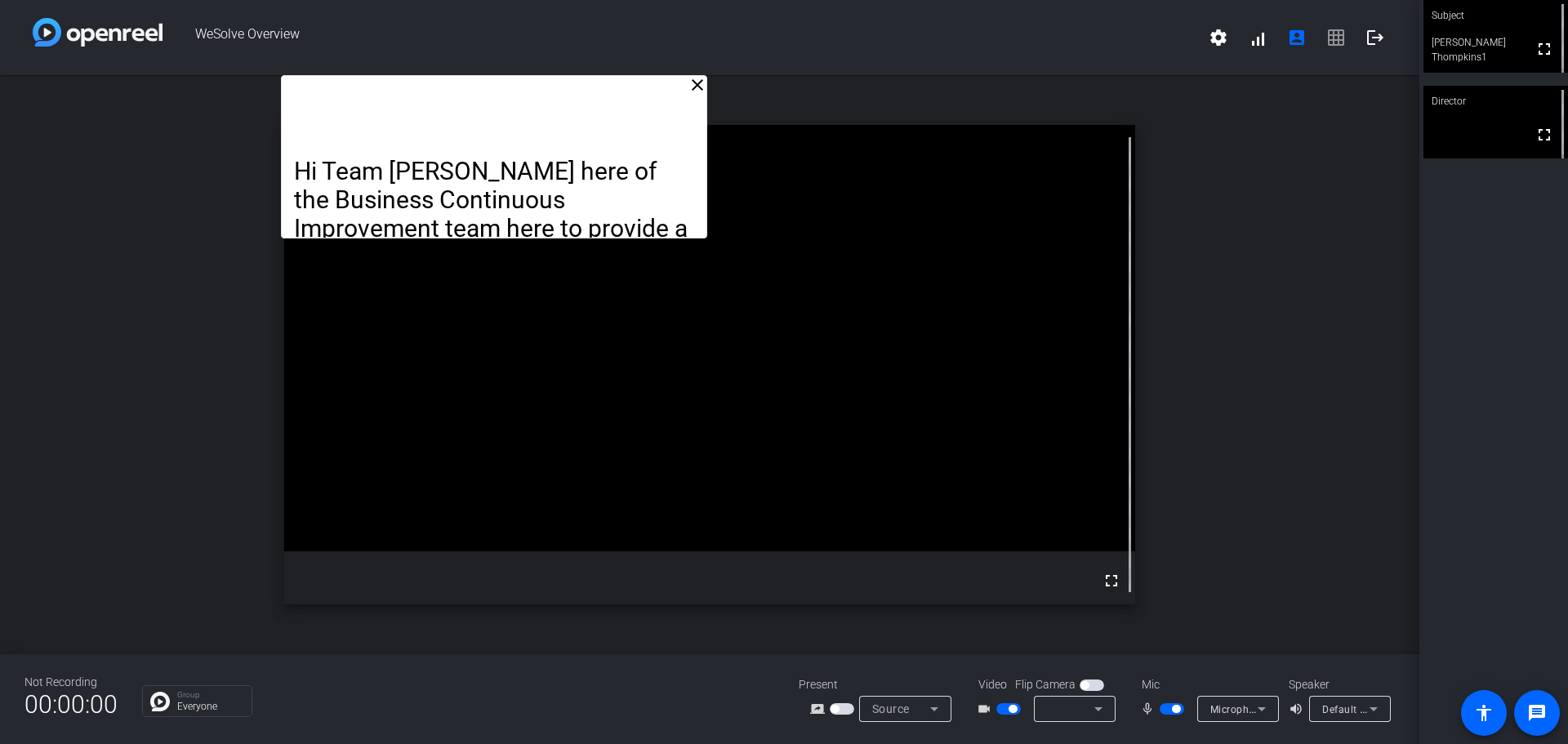
click at [1088, 679] on span "button" at bounding box center [1091, 684] width 25 height 11
click at [1002, 708] on span "button" at bounding box center [1008, 708] width 25 height 11
click at [1006, 708] on span "button" at bounding box center [1008, 708] width 25 height 11
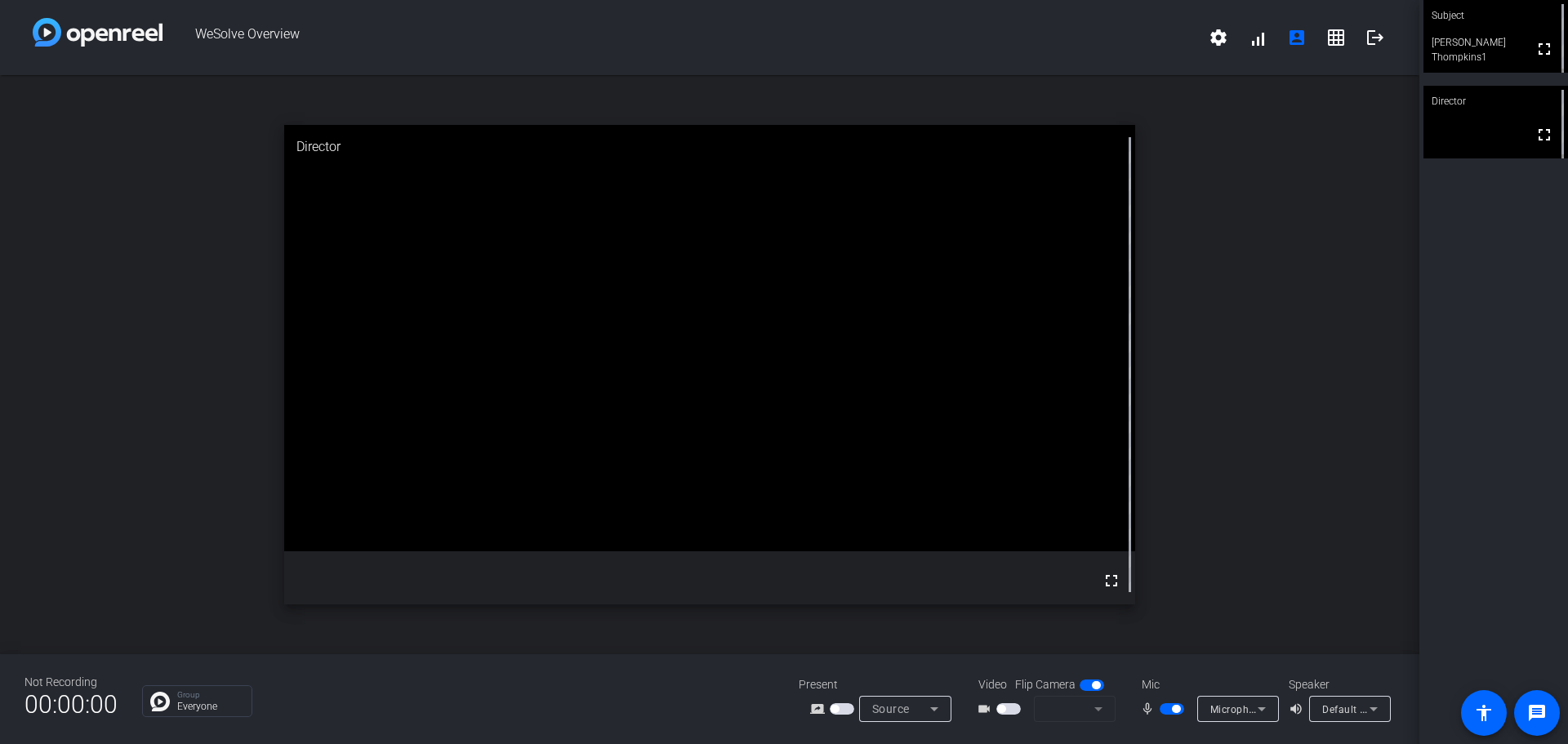
click at [849, 710] on span "button" at bounding box center [842, 708] width 25 height 11
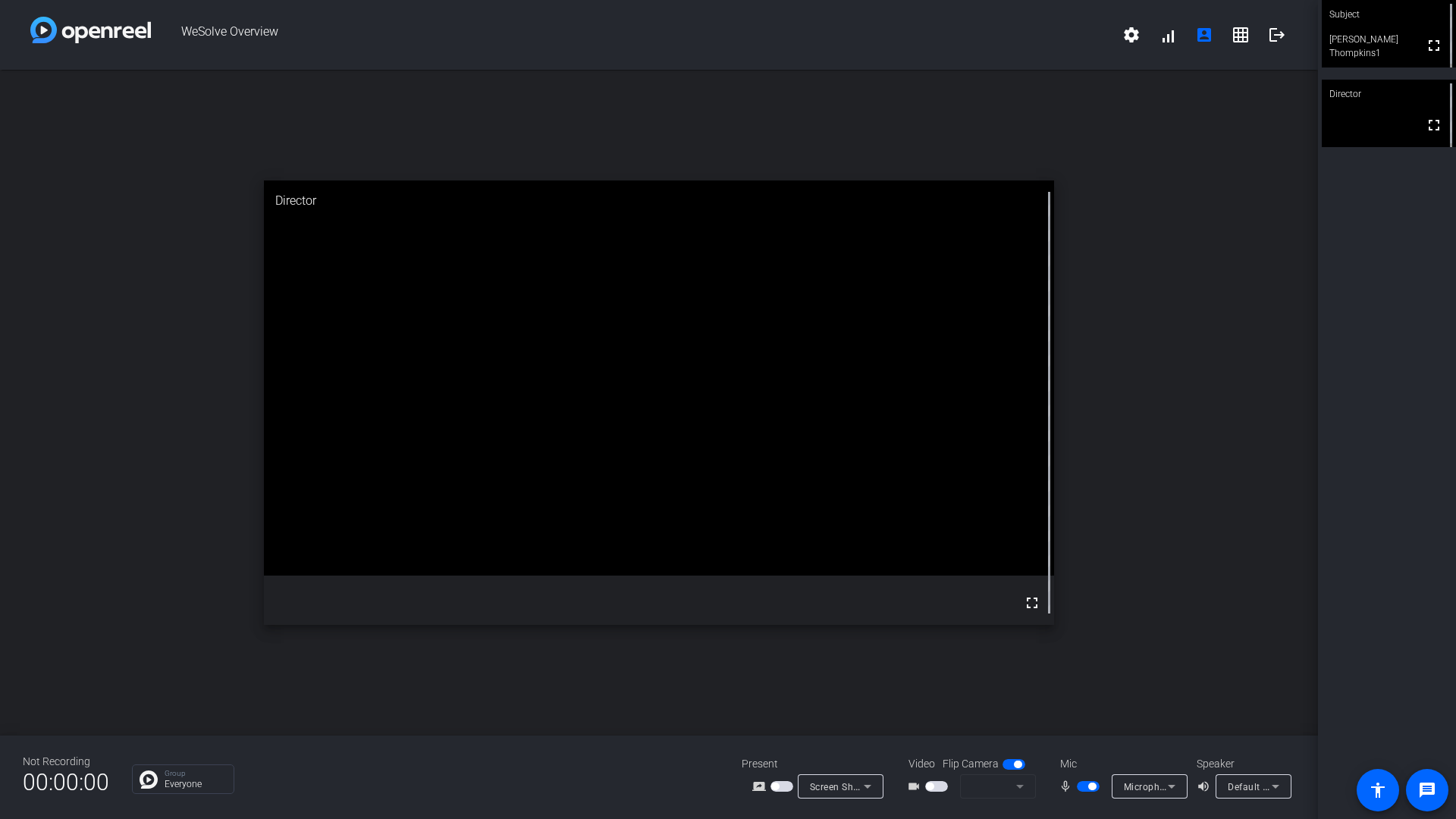
click at [730, 50] on span "WeSolve Overview" at bounding box center [632, 34] width 962 height 36
drag, startPoint x: 951, startPoint y: 11, endPoint x: 1303, endPoint y: 188, distance: 394.0
click at [1303, 188] on div "WeSolve Overview settings signal_cellular_alt account_box grid_on logout close …" at bounding box center [659, 409] width 1317 height 819
click at [1086, 202] on div "close Director fullscreen" at bounding box center [659, 403] width 1317 height 666
click at [1018, 690] on mat-form-field at bounding box center [998, 787] width 76 height 24
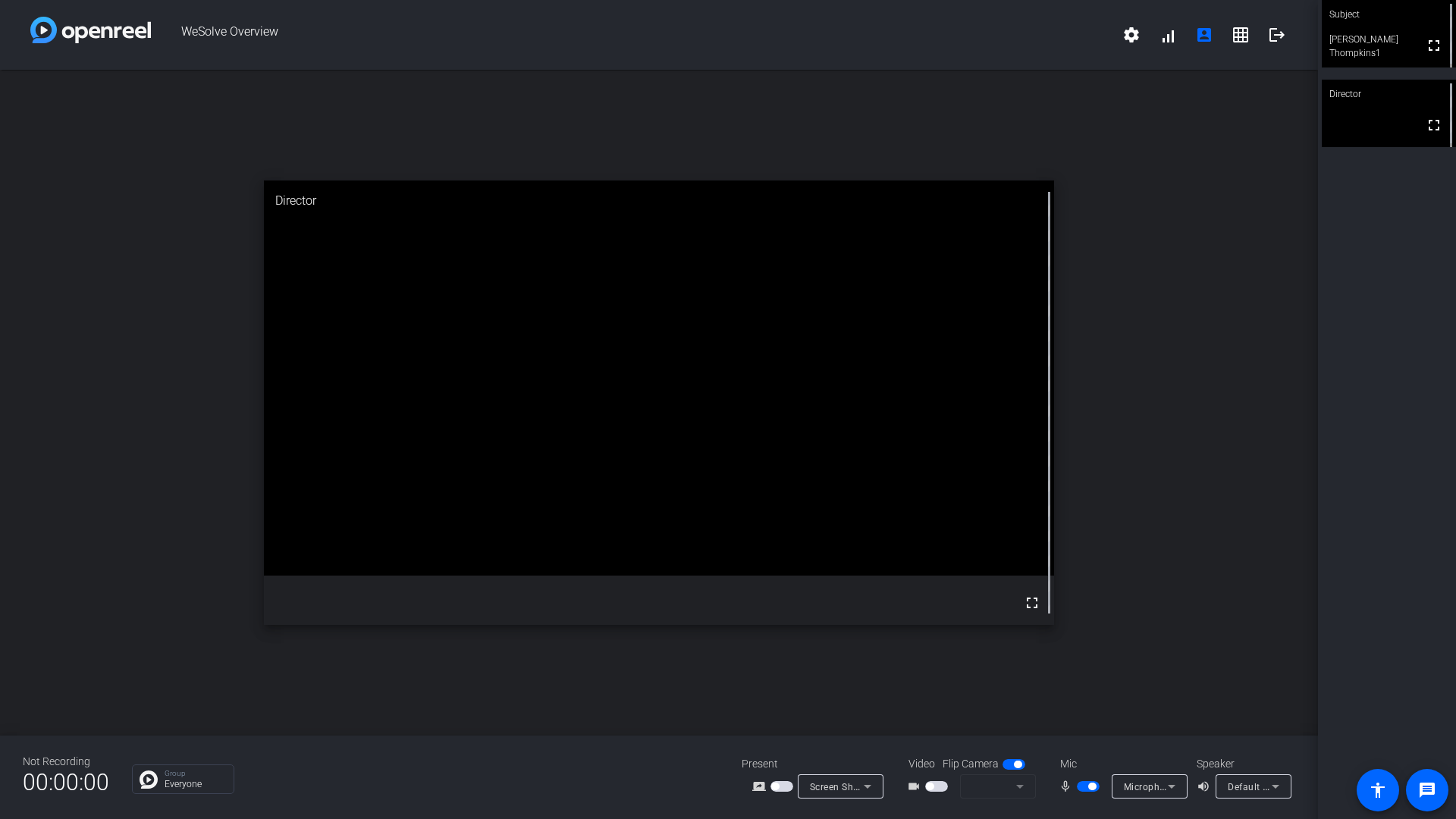
click at [1018, 690] on mat-form-field at bounding box center [998, 787] width 76 height 24
click at [1023, 690] on mat-form-field at bounding box center [998, 787] width 76 height 24
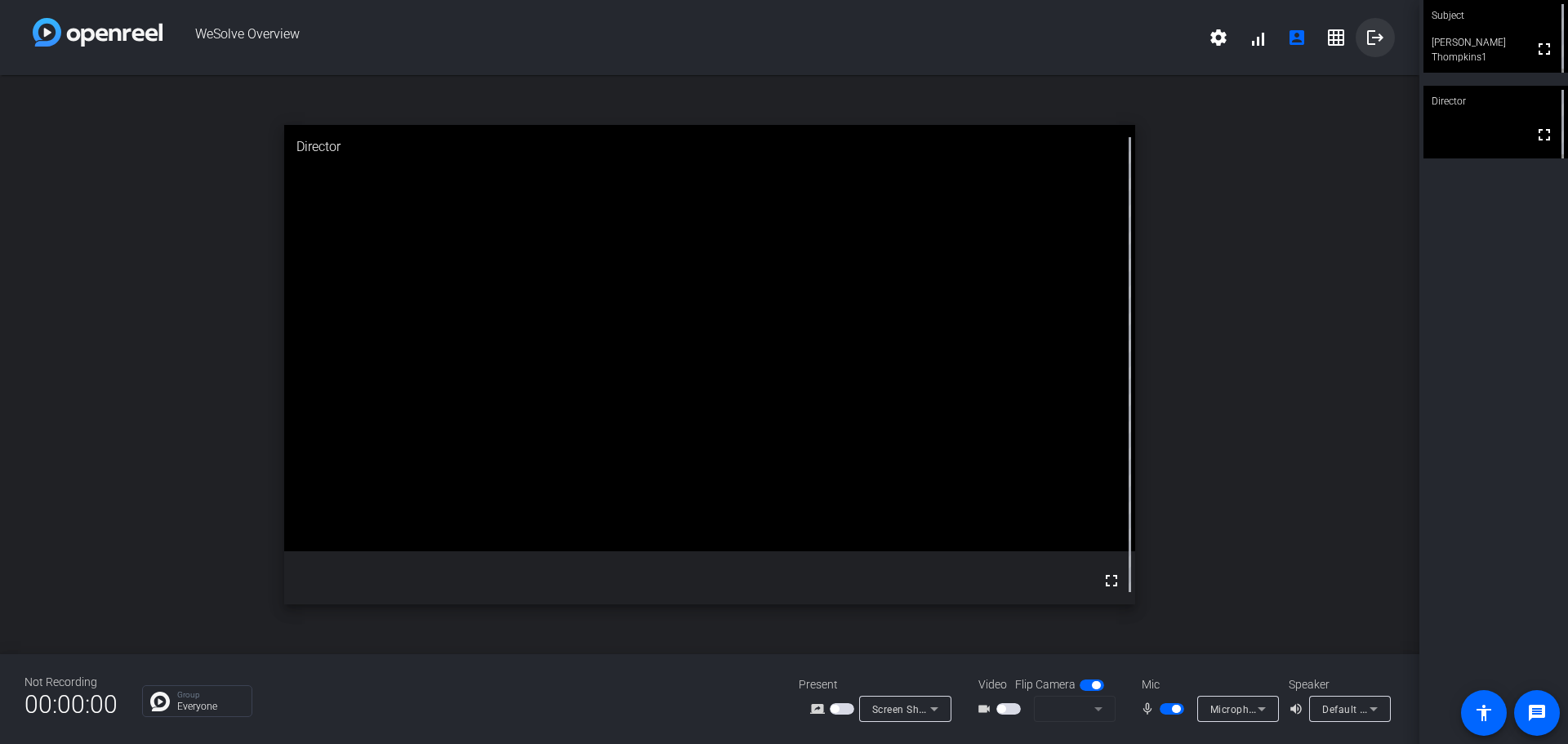
click at [1378, 39] on mat-icon "logout" at bounding box center [1375, 38] width 20 height 20
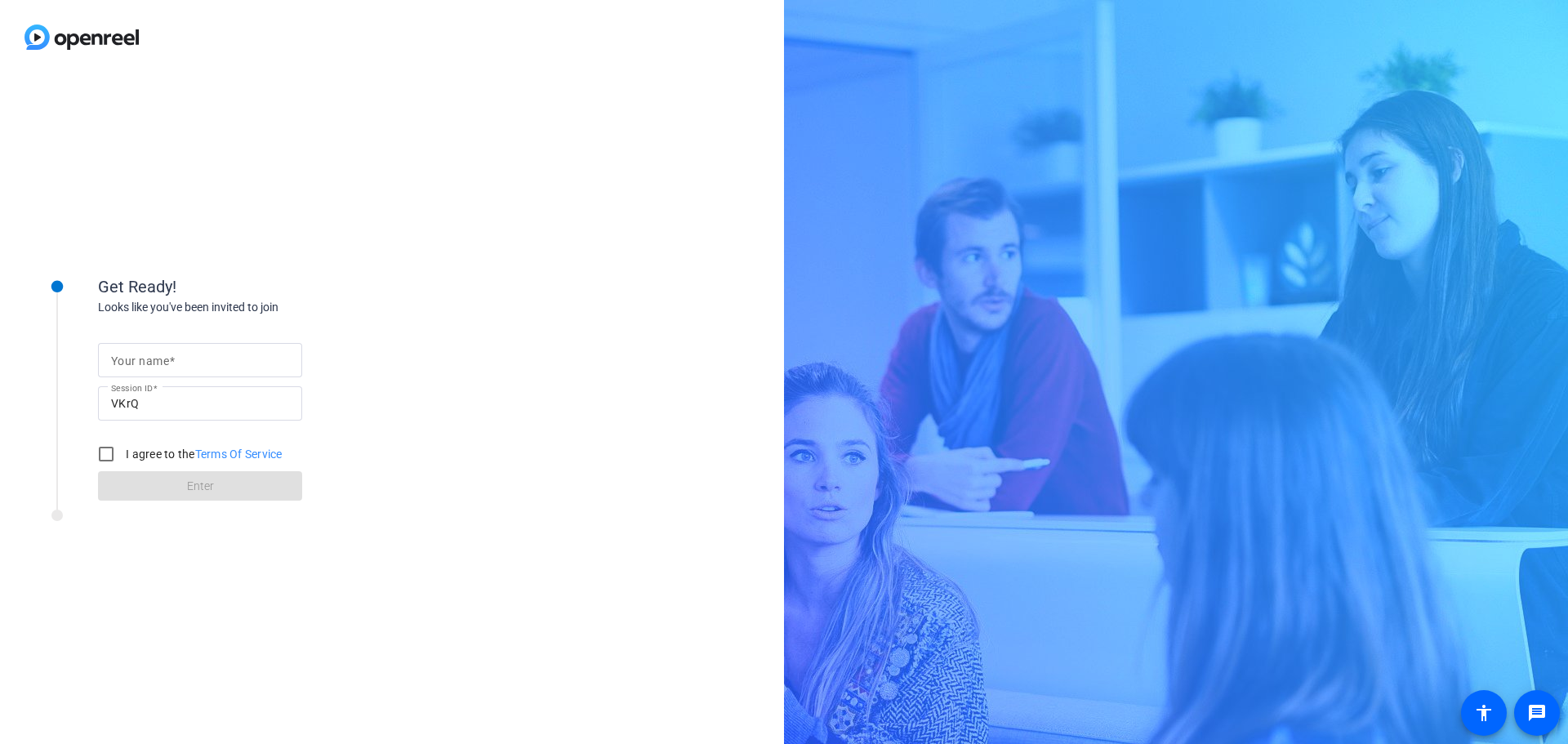
click at [210, 356] on input "Your name" at bounding box center [199, 361] width 178 height 20
type input "[PERSON_NAME]"
click at [107, 455] on input "I agree to the Terms Of Service" at bounding box center [106, 453] width 33 height 33
checkbox input "true"
click at [177, 482] on span at bounding box center [199, 485] width 204 height 39
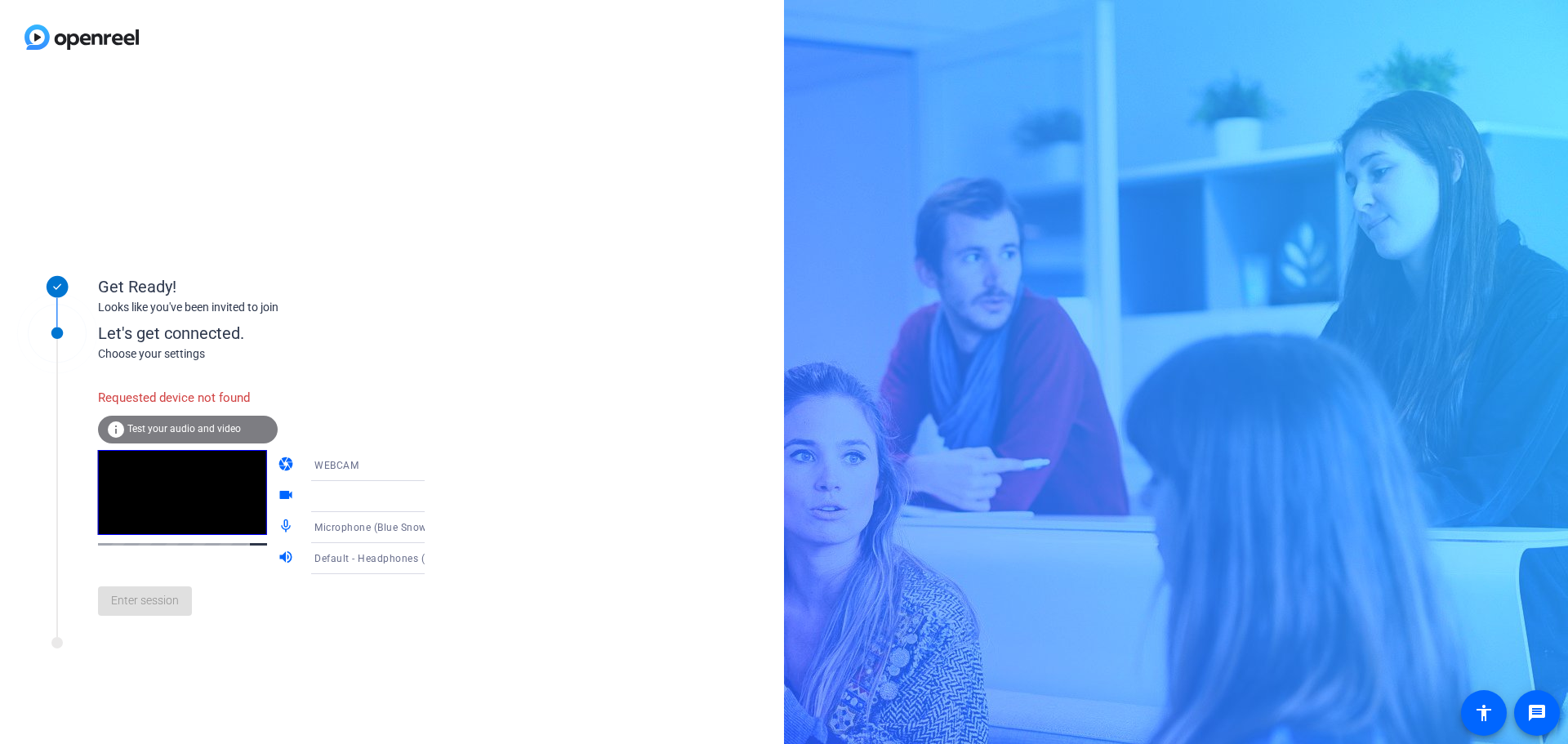
click at [431, 463] on icon at bounding box center [441, 465] width 20 height 20
click at [474, 372] on div at bounding box center [784, 372] width 1568 height 744
click at [431, 492] on icon at bounding box center [441, 496] width 20 height 20
click at [431, 491] on icon at bounding box center [441, 496] width 20 height 20
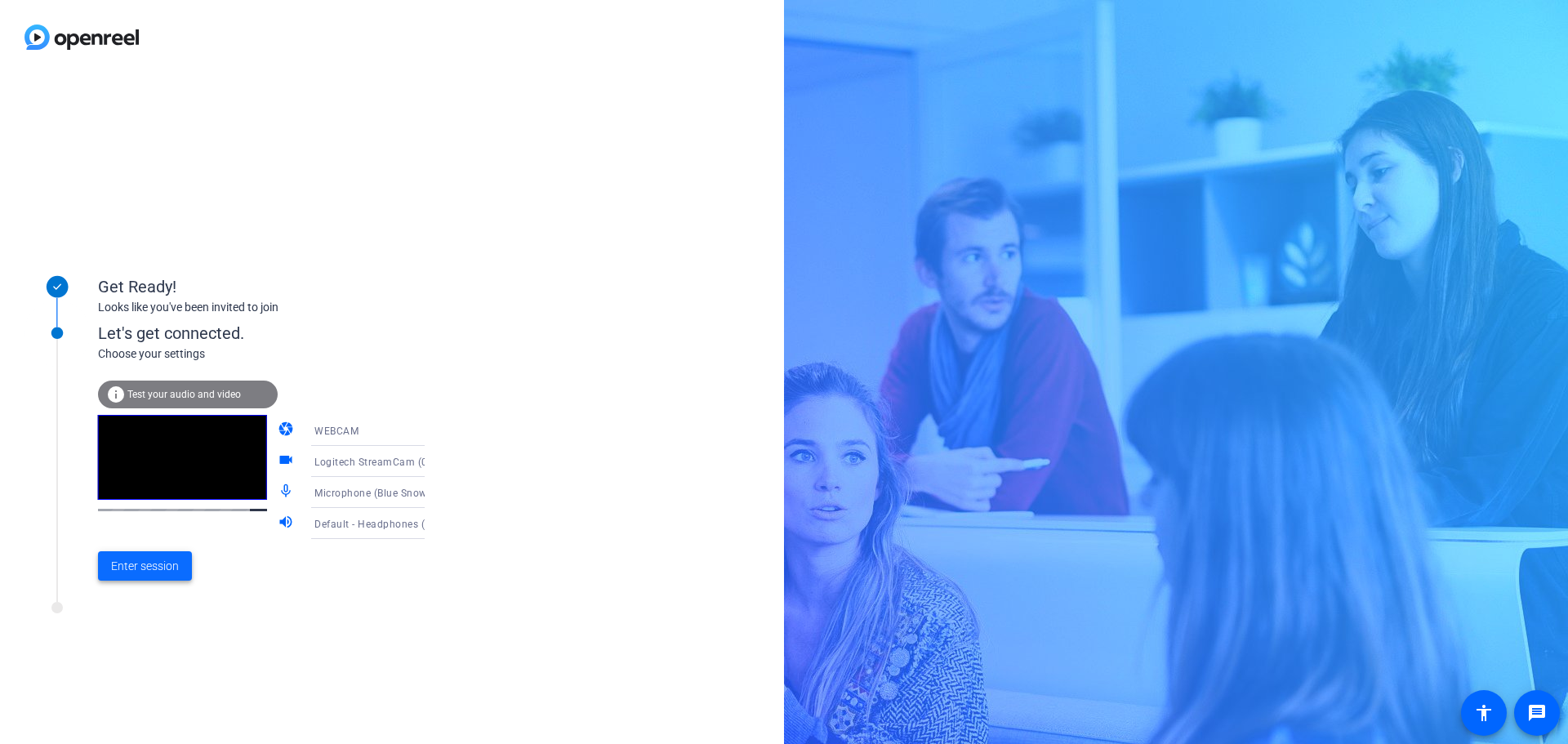
click at [149, 564] on span "Enter session" at bounding box center [144, 566] width 68 height 17
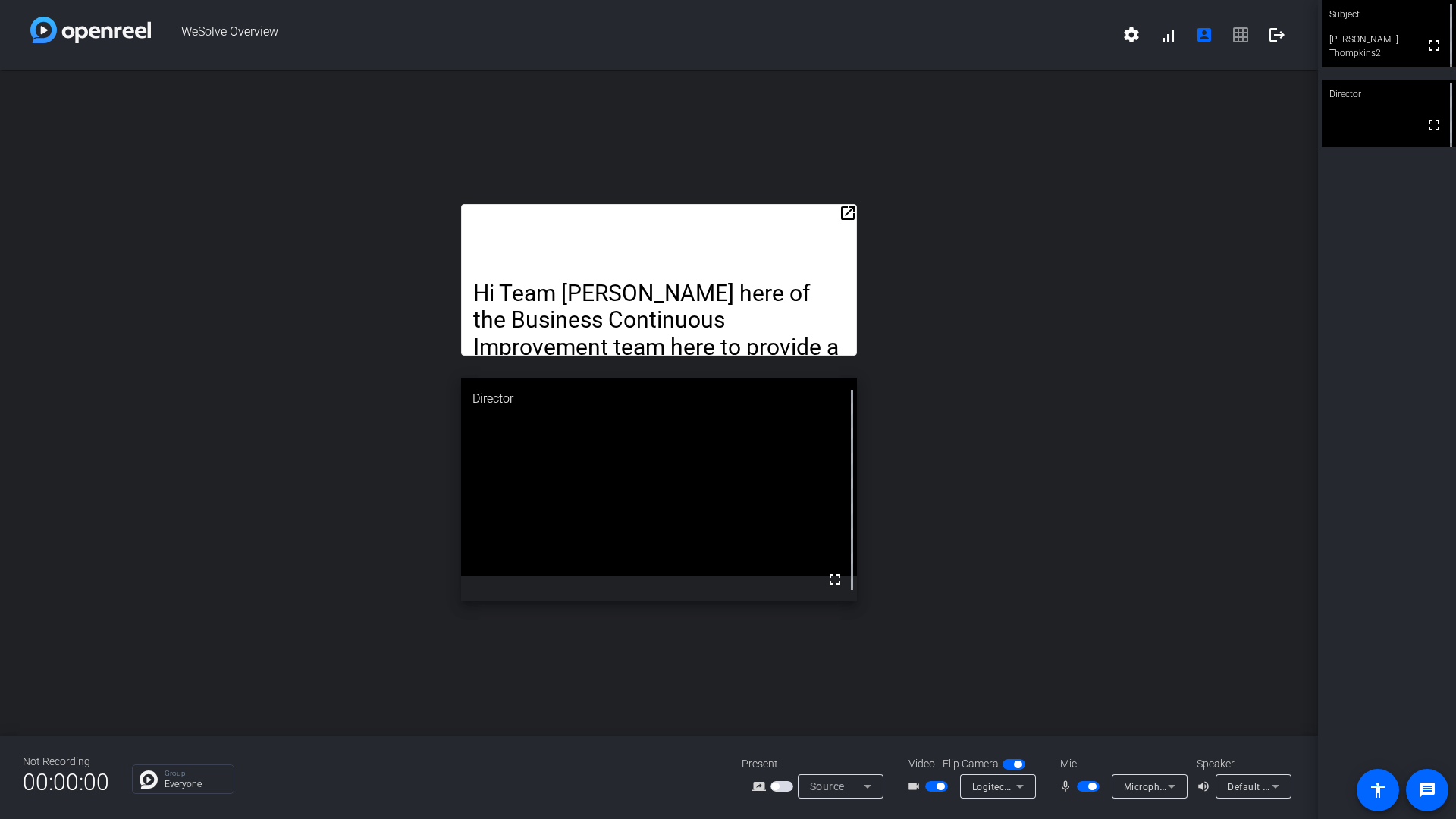
click at [844, 212] on mat-icon "open_in_new" at bounding box center [847, 213] width 19 height 19
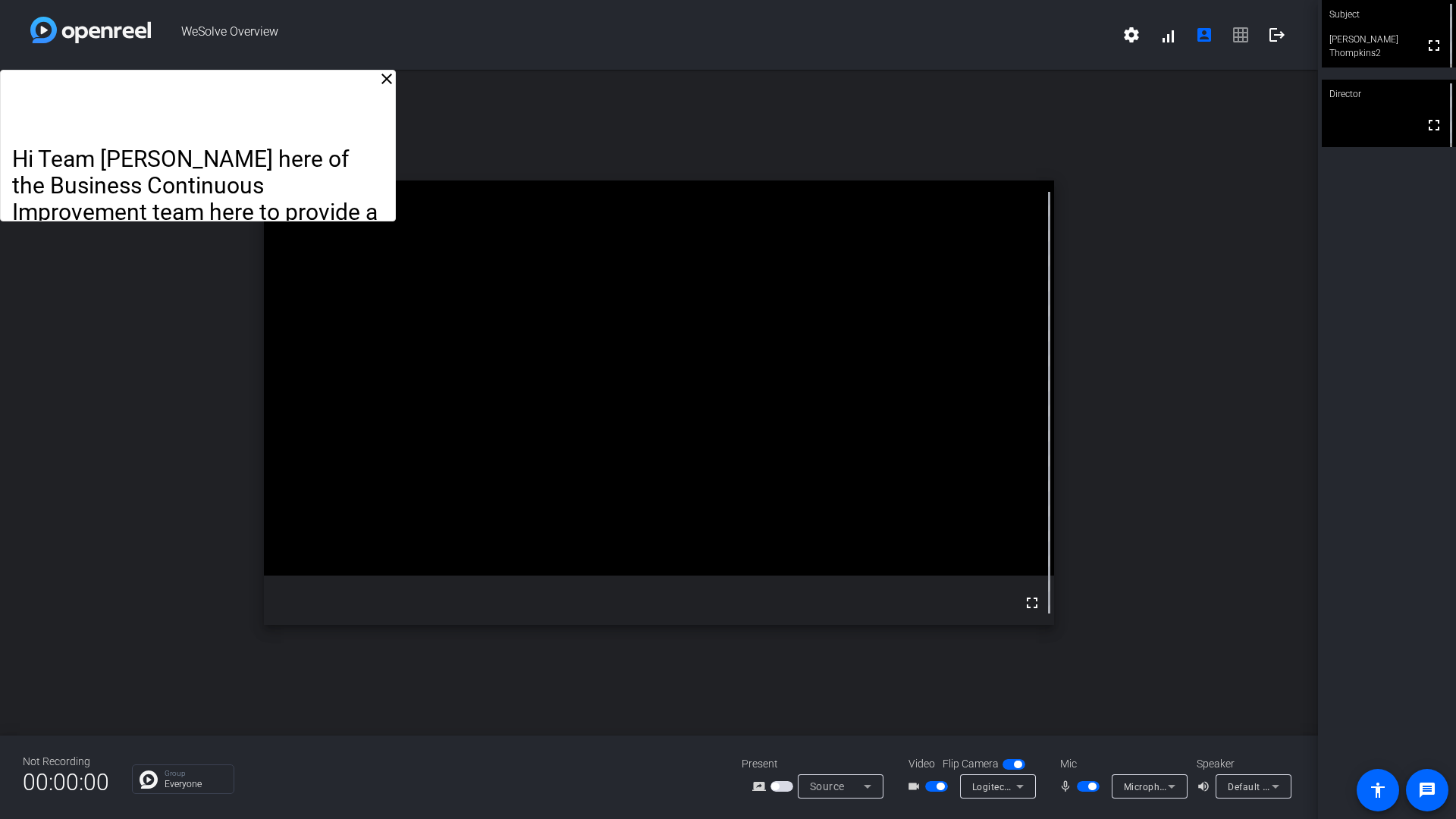
drag, startPoint x: 743, startPoint y: 129, endPoint x: 238, endPoint y: 82, distance: 507.2
click at [238, 82] on div "Hi Team [PERSON_NAME] here of the Business Continuous Improvement team here to …" at bounding box center [197, 145] width 395 height 152
click at [1015, 690] on mat-form-field "Logitech StreamCam (046d:0893)" at bounding box center [998, 787] width 76 height 24
click at [1023, 690] on icon at bounding box center [1019, 787] width 19 height 19
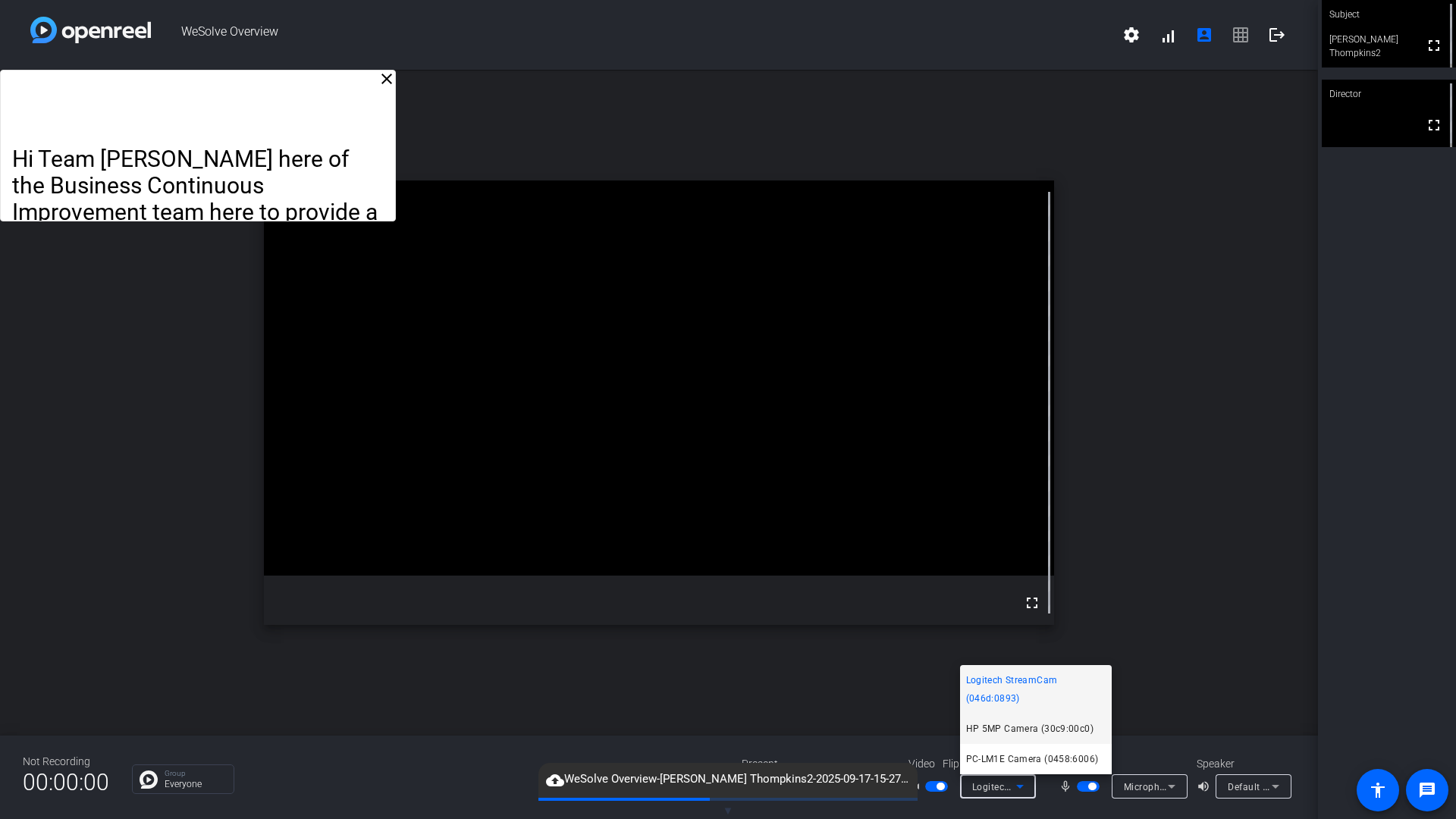
click at [1023, 690] on span "HP 5MP Camera (30c9:00c0)" at bounding box center [1030, 729] width 128 height 19
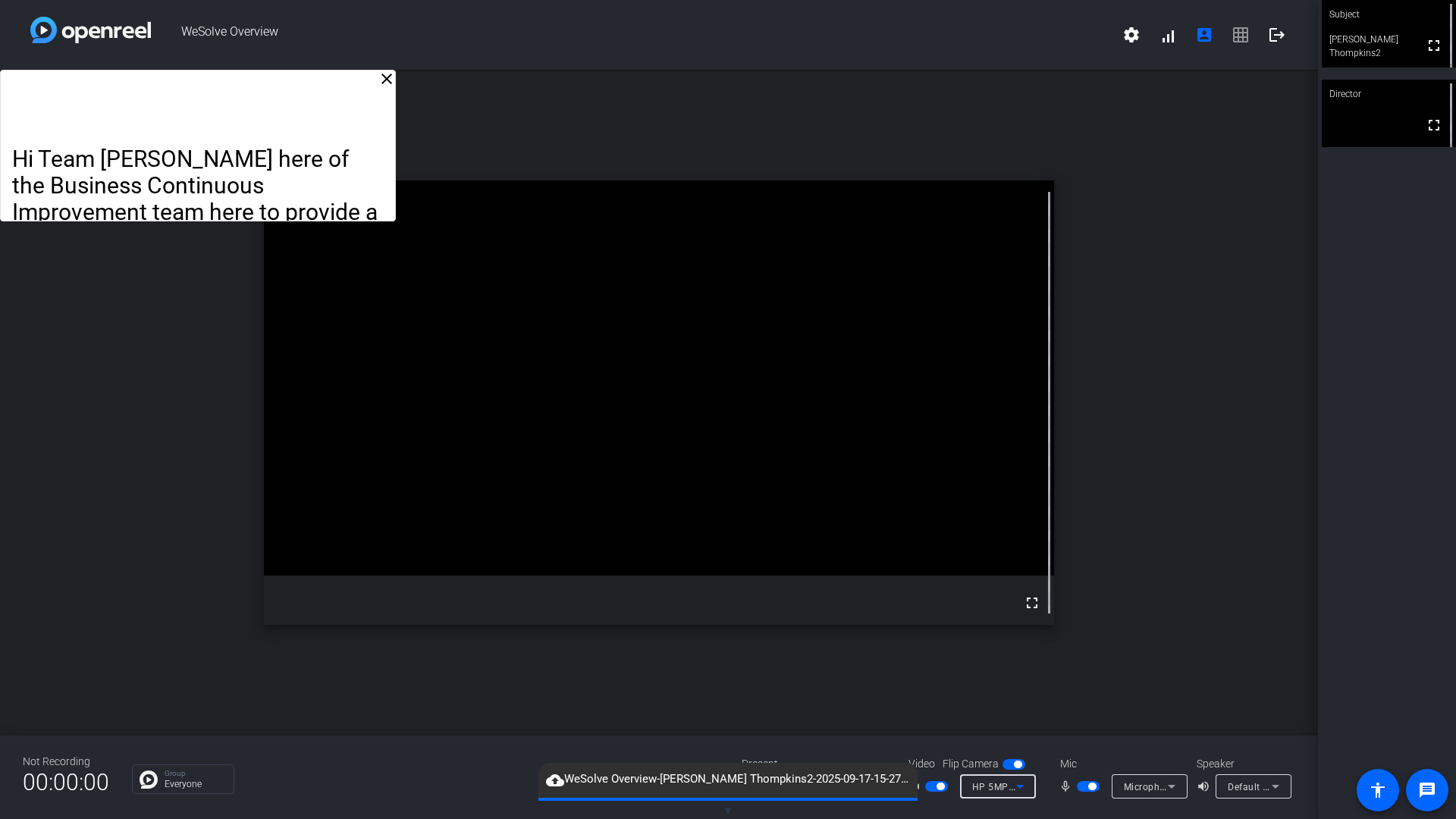
click at [1018, 690] on icon at bounding box center [1019, 787] width 7 height 4
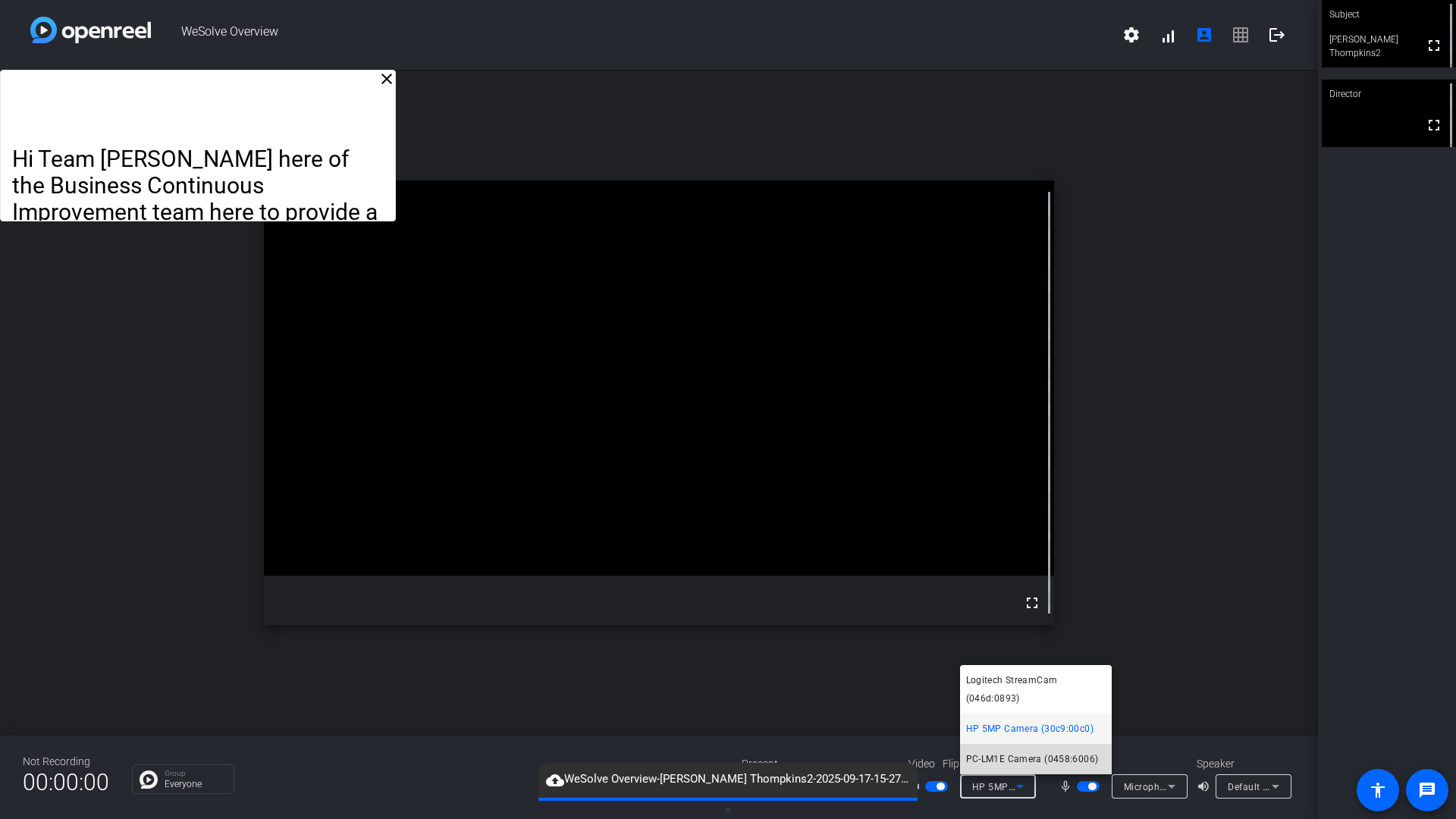
click at [1018, 690] on span "PC-LM1E Camera (0458:6006)" at bounding box center [1031, 760] width 132 height 19
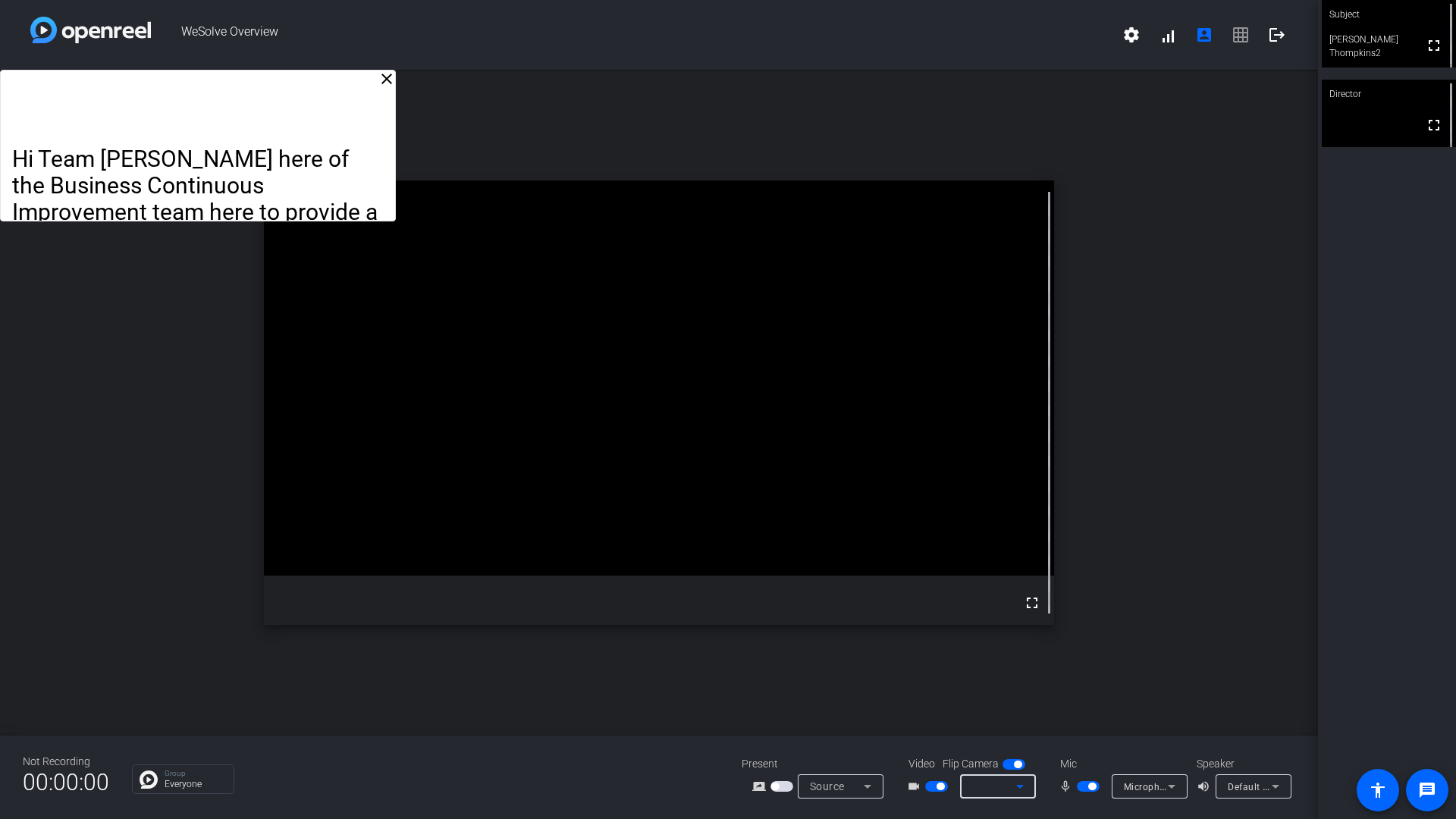
click at [1023, 690] on icon at bounding box center [1019, 787] width 19 height 19
click at [1018, 690] on icon at bounding box center [1019, 787] width 19 height 19
click at [1023, 690] on icon at bounding box center [1019, 787] width 19 height 19
click at [1280, 36] on mat-icon "logout" at bounding box center [1277, 35] width 19 height 19
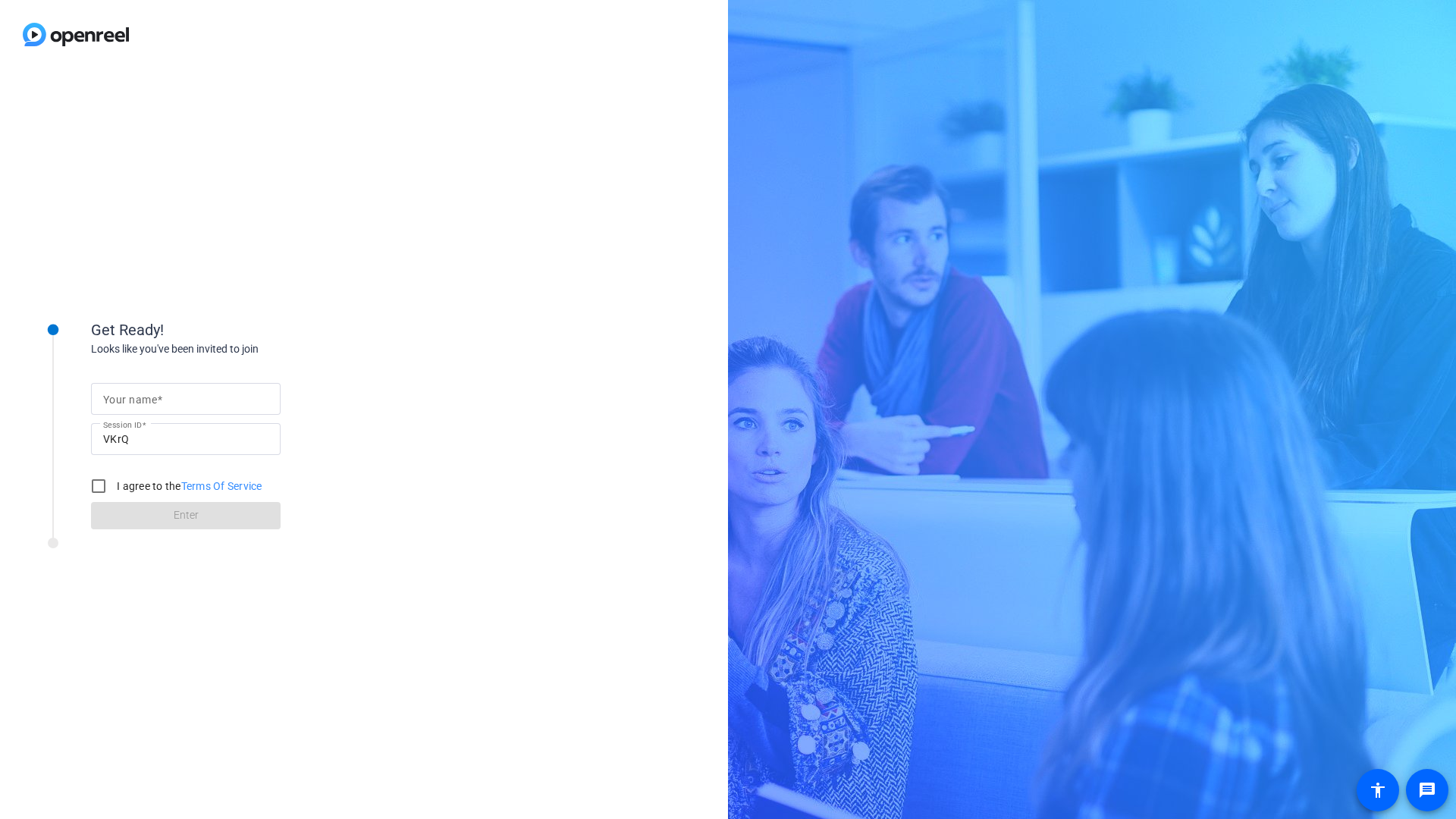
click at [189, 400] on input "Your name" at bounding box center [185, 399] width 166 height 19
type input "[PERSON_NAME]"
click at [97, 487] on input "I agree to the Terms Of Service" at bounding box center [98, 486] width 31 height 31
checkbox input "true"
click at [167, 513] on span at bounding box center [185, 515] width 190 height 36
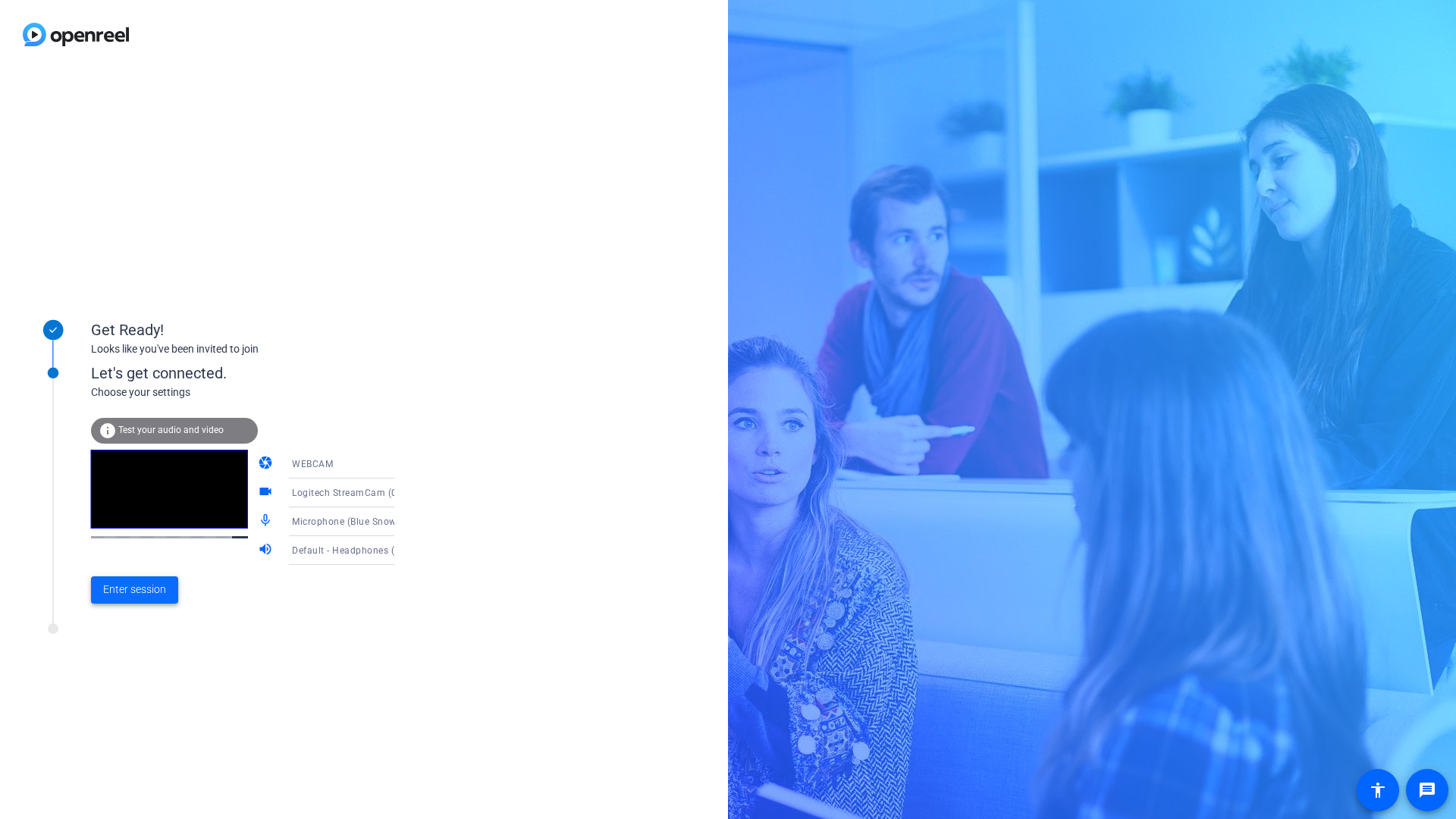
click at [132, 587] on span "Enter session" at bounding box center [134, 589] width 63 height 16
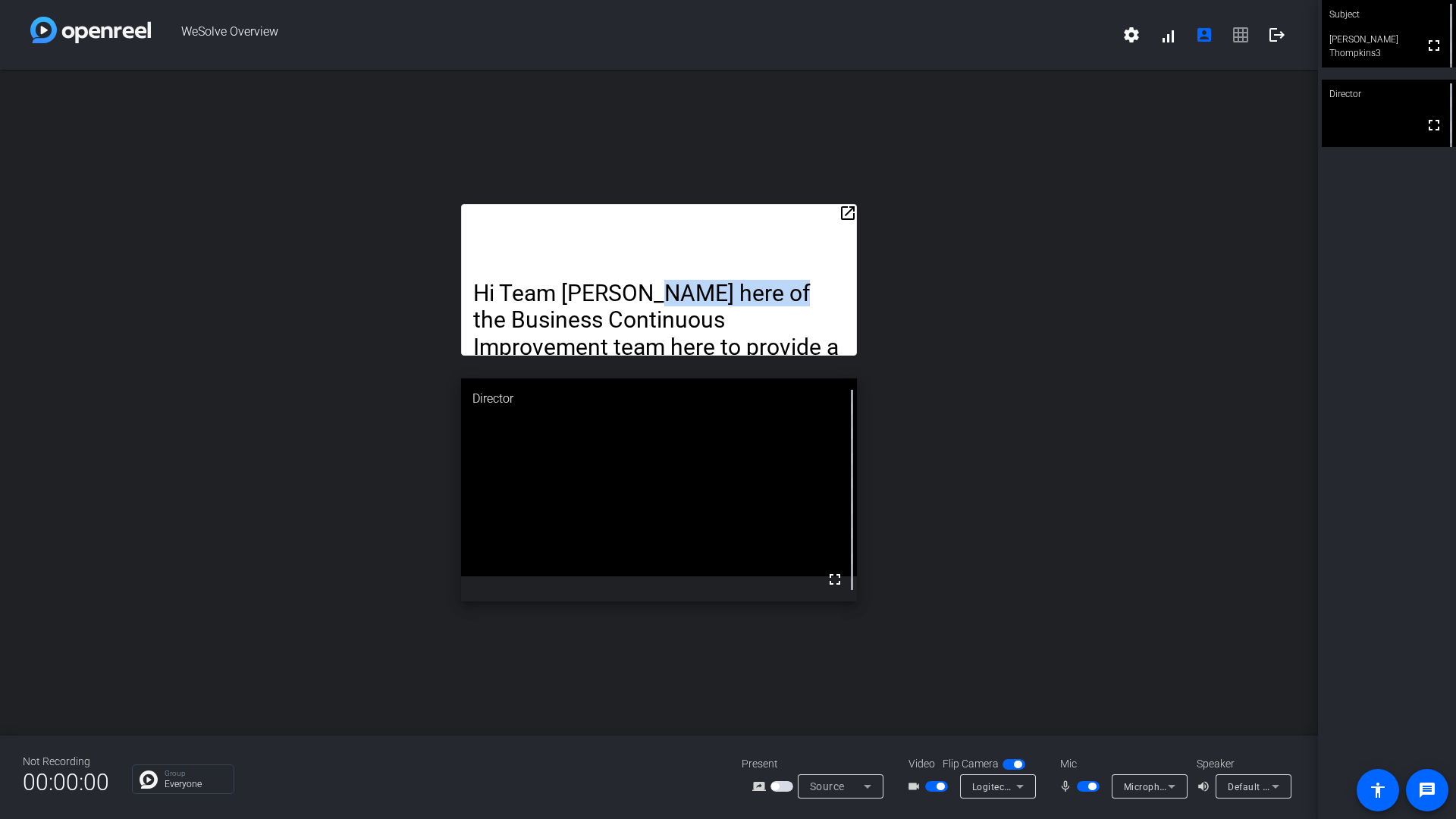
drag, startPoint x: 792, startPoint y: 217, endPoint x: 742, endPoint y: 248, distance: 58.8
click at [644, 269] on div "Hi Team [PERSON_NAME] here of the Business Continuous Improvement team here to …" at bounding box center [658, 279] width 395 height 152
click at [849, 212] on mat-icon "open_in_new" at bounding box center [847, 213] width 19 height 19
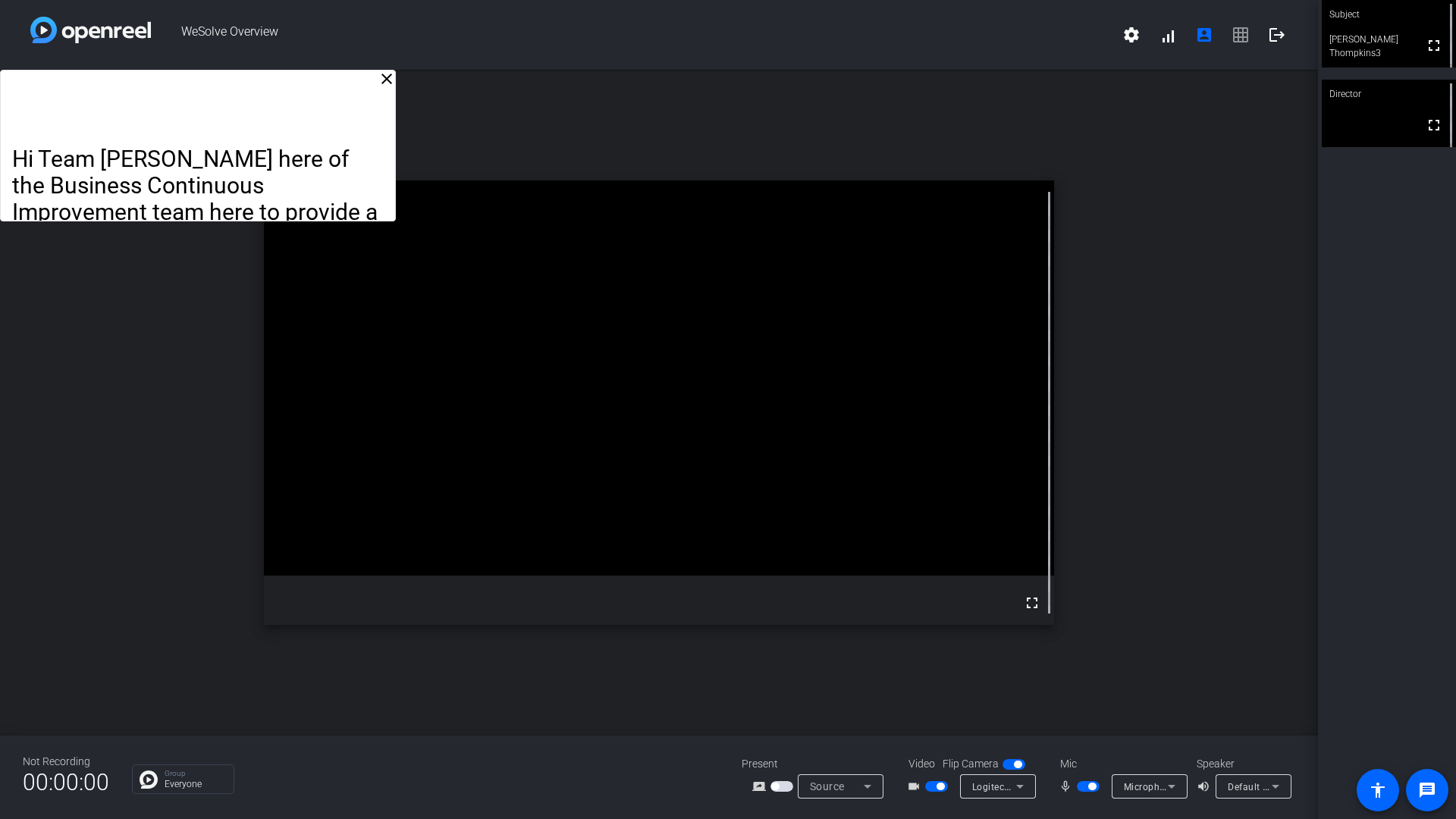
drag, startPoint x: 762, startPoint y: 117, endPoint x: 237, endPoint y: 77, distance: 526.5
click at [237, 77] on div "Hi Team [PERSON_NAME] here of the Business Continuous Improvement team here to …" at bounding box center [197, 145] width 395 height 152
click at [478, 117] on div "close Hi Team [PERSON_NAME] here of the Business Continuous Improvement team he…" at bounding box center [659, 403] width 1317 height 666
drag, startPoint x: 387, startPoint y: 217, endPoint x: 284, endPoint y: 151, distance: 122.3
click at [284, 151] on div "In addition to our change to the review portion of the WeSolve idea management …" at bounding box center [196, 544] width 393 height 799
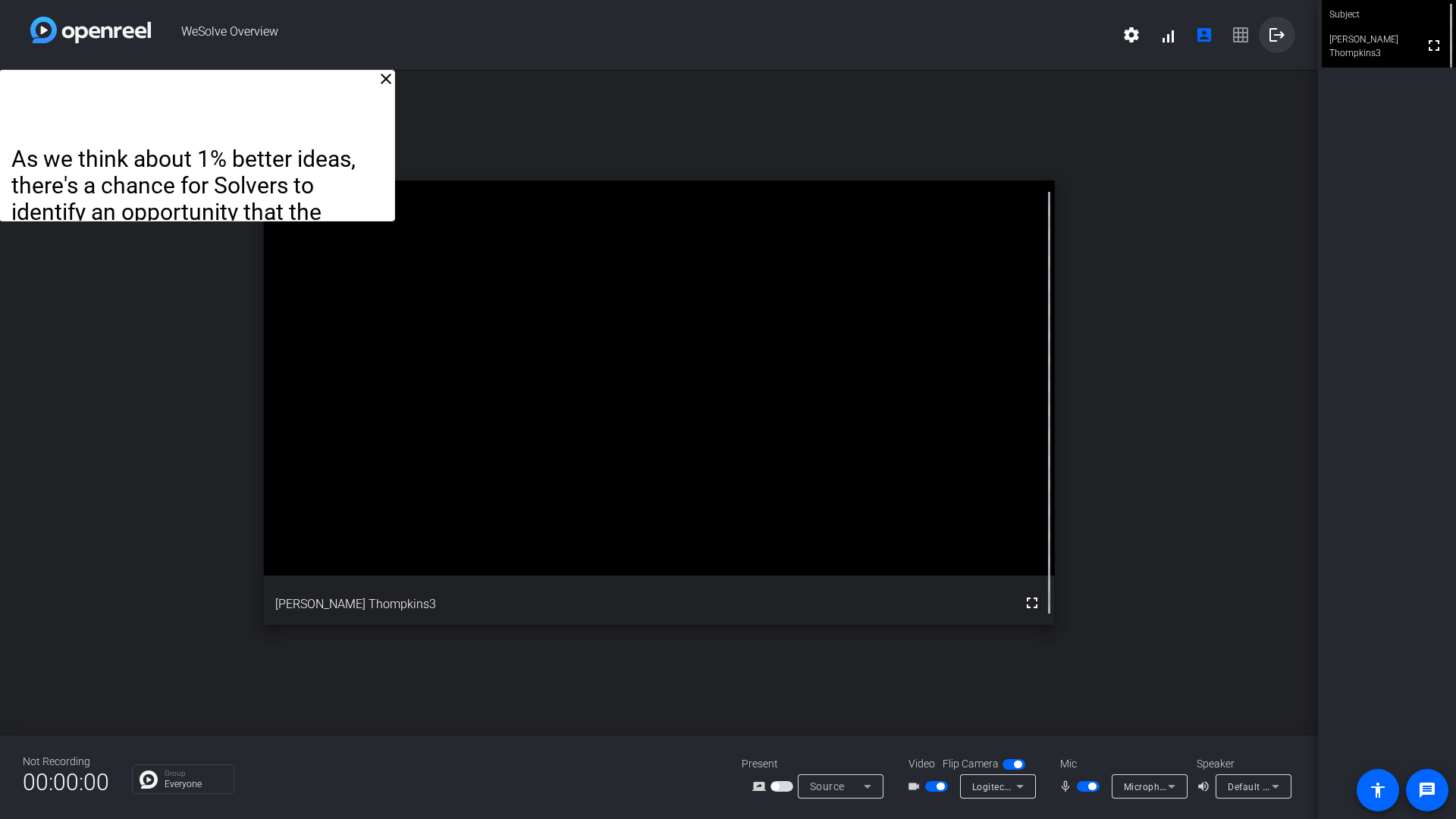
click at [1275, 39] on mat-icon "logout" at bounding box center [1277, 35] width 19 height 19
